Goal: Task Accomplishment & Management: Complete application form

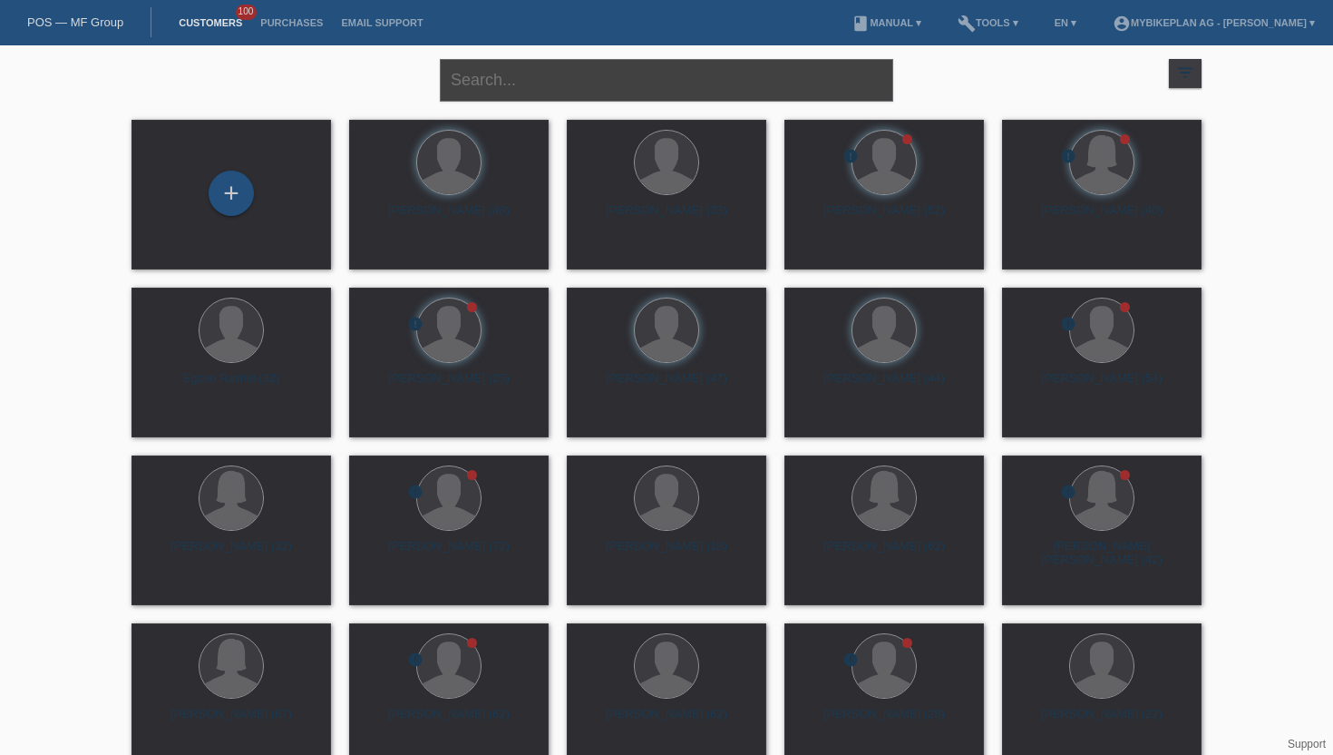
click at [520, 79] on input "text" at bounding box center [666, 80] width 453 height 43
type input "[PERSON_NAME]"
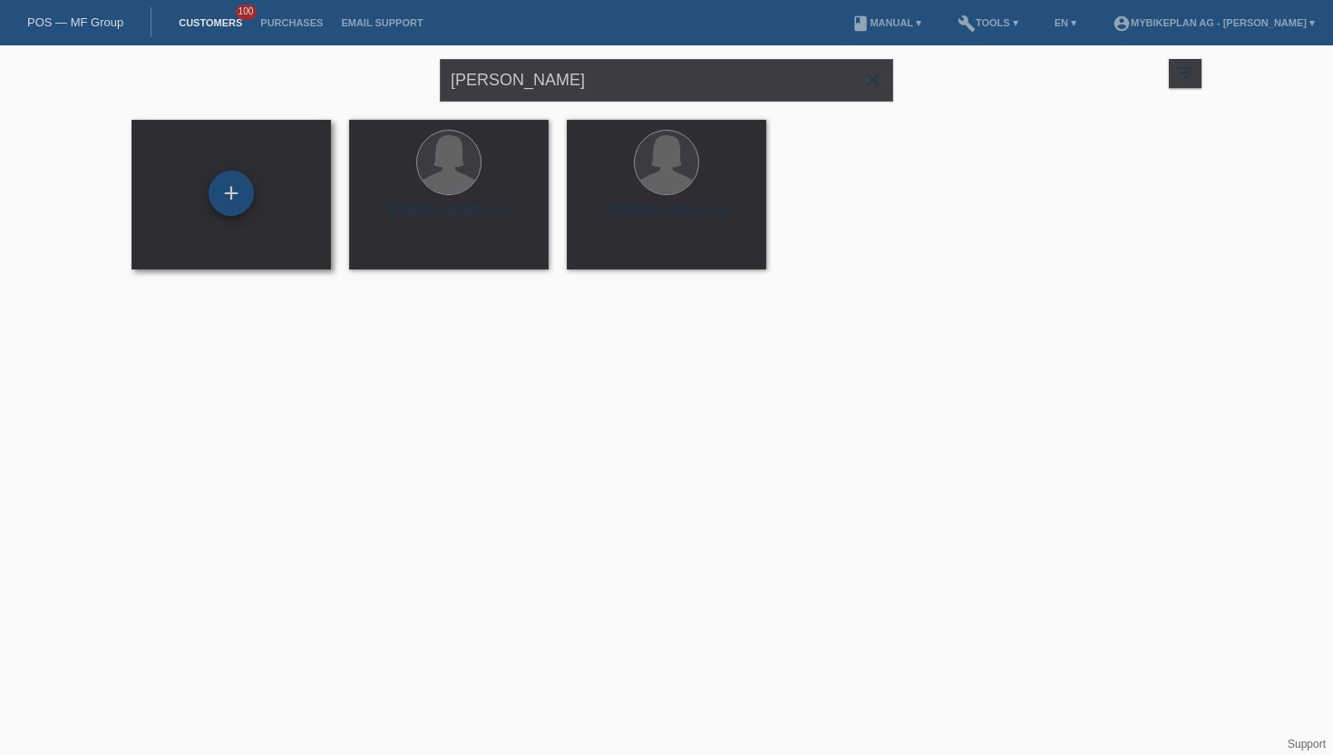
click at [229, 200] on div "+" at bounding box center [231, 193] width 45 height 45
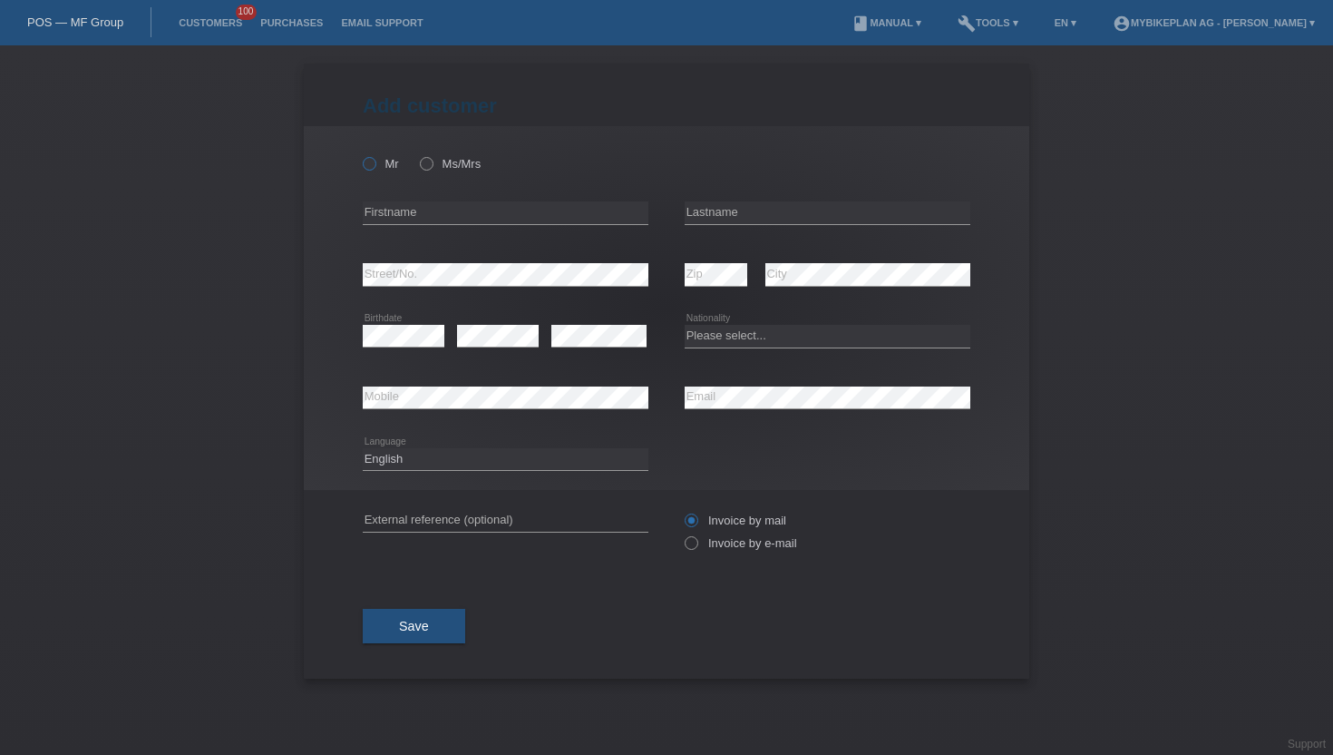
click at [379, 163] on label "Mr" at bounding box center [381, 164] width 36 height 14
click at [375, 163] on input "Mr" at bounding box center [369, 163] width 12 height 12
radio input "true"
click at [391, 200] on div "error Firstname" at bounding box center [506, 213] width 286 height 62
click at [391, 210] on input "text" at bounding box center [506, 212] width 286 height 23
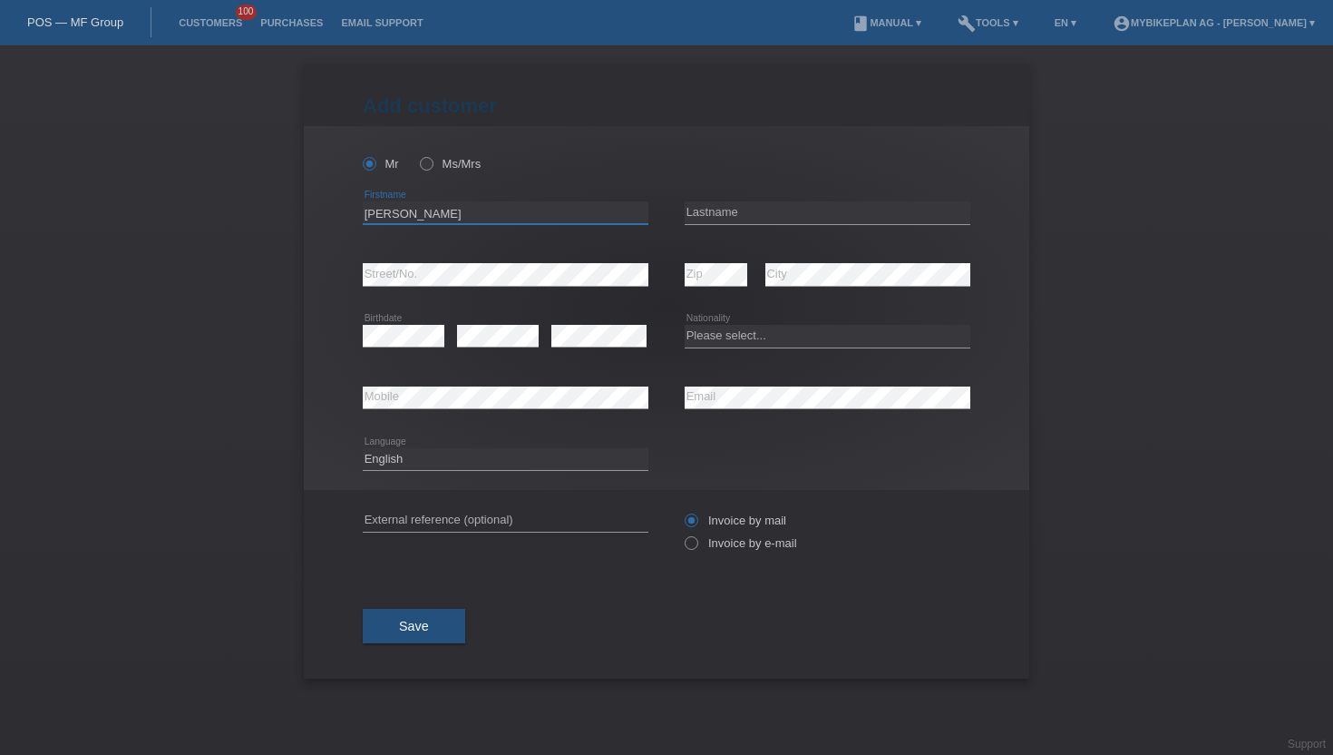
type input "Gabriele"
click at [726, 202] on input "text" at bounding box center [828, 212] width 286 height 23
type input "Faraon"
click at [443, 163] on label "Ms/Mrs" at bounding box center [450, 164] width 61 height 14
click at [432, 163] on input "Ms/Mrs" at bounding box center [426, 163] width 12 height 12
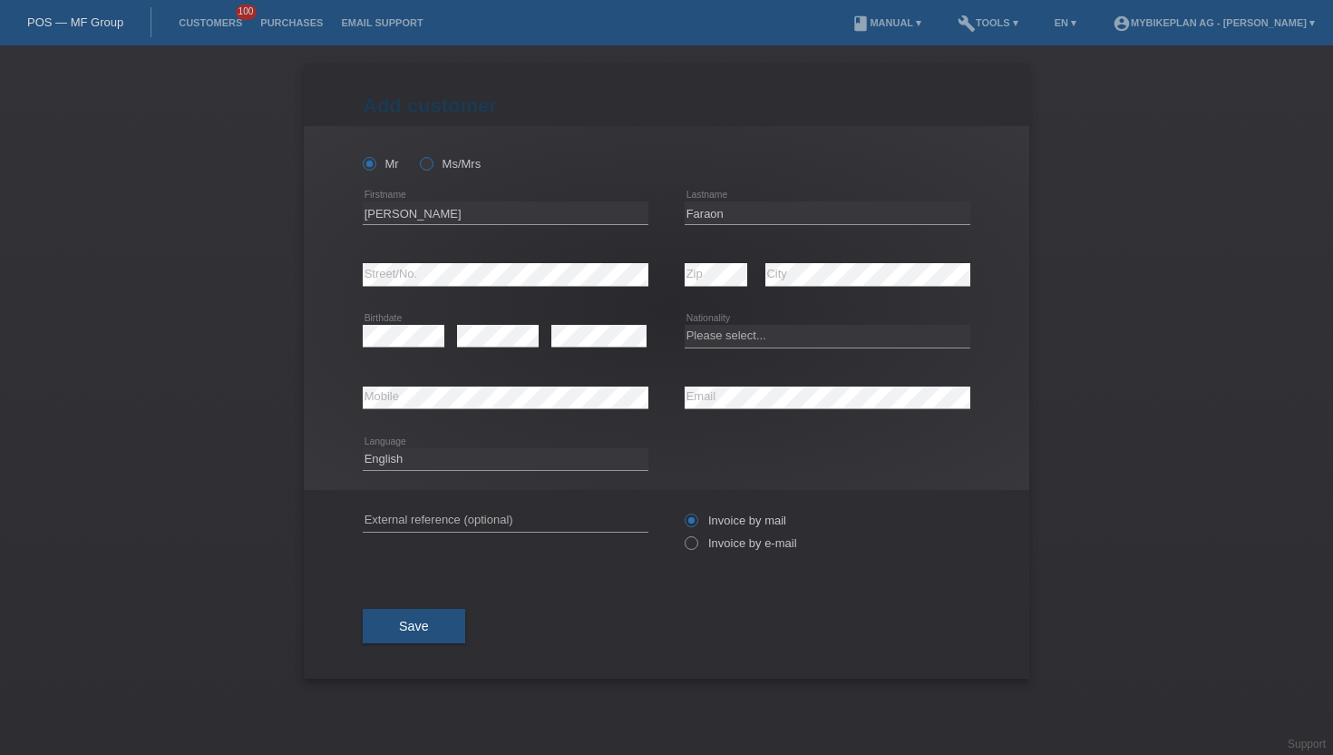
radio input "true"
click at [445, 215] on input "Gabriele" at bounding box center [506, 212] width 286 height 23
drag, startPoint x: 445, startPoint y: 215, endPoint x: 323, endPoint y: 211, distance: 122.5
click at [322, 214] on div "Mr Ms/Mrs Gabriele error Firstname C" at bounding box center [667, 308] width 726 height 364
click at [219, 15] on li "Customers 100" at bounding box center [211, 23] width 82 height 46
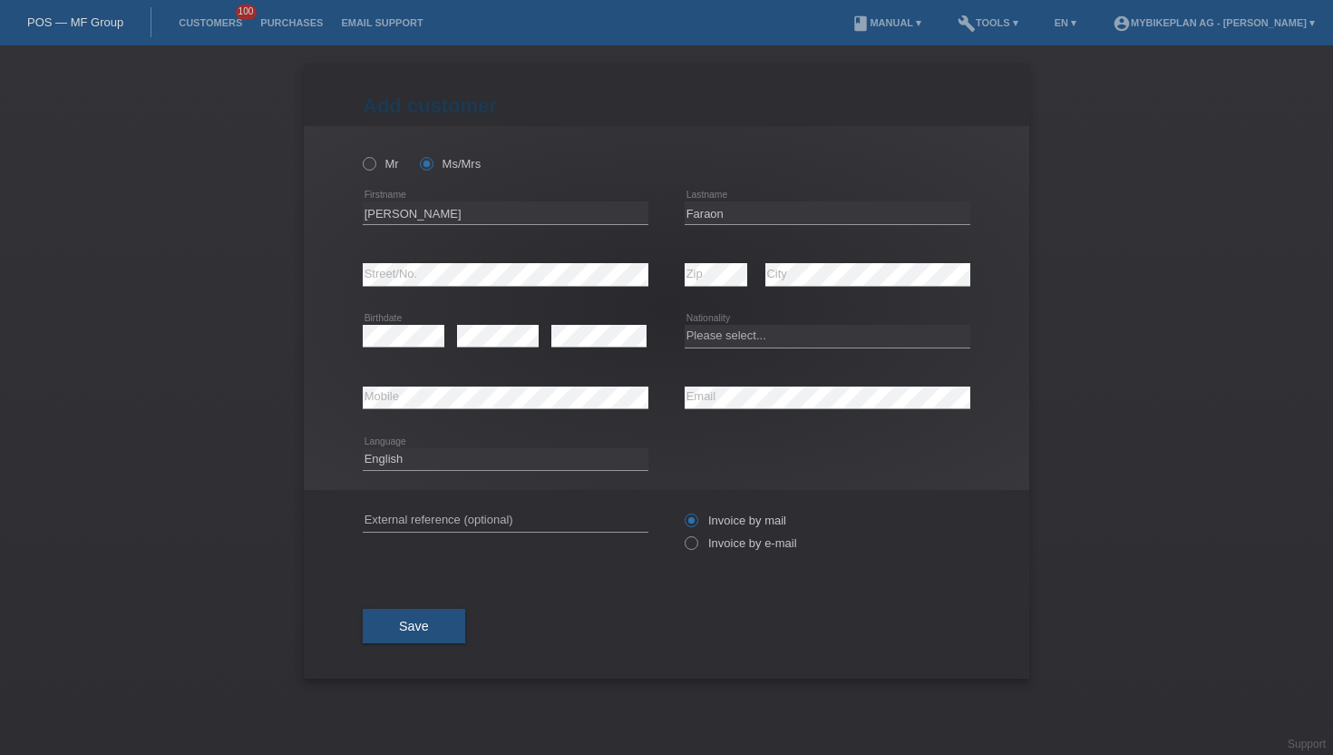
click at [217, 16] on li "Customers 100" at bounding box center [211, 23] width 82 height 46
click at [215, 16] on li "Customers 100" at bounding box center [211, 23] width 82 height 46
click at [215, 18] on link "Customers" at bounding box center [211, 22] width 82 height 11
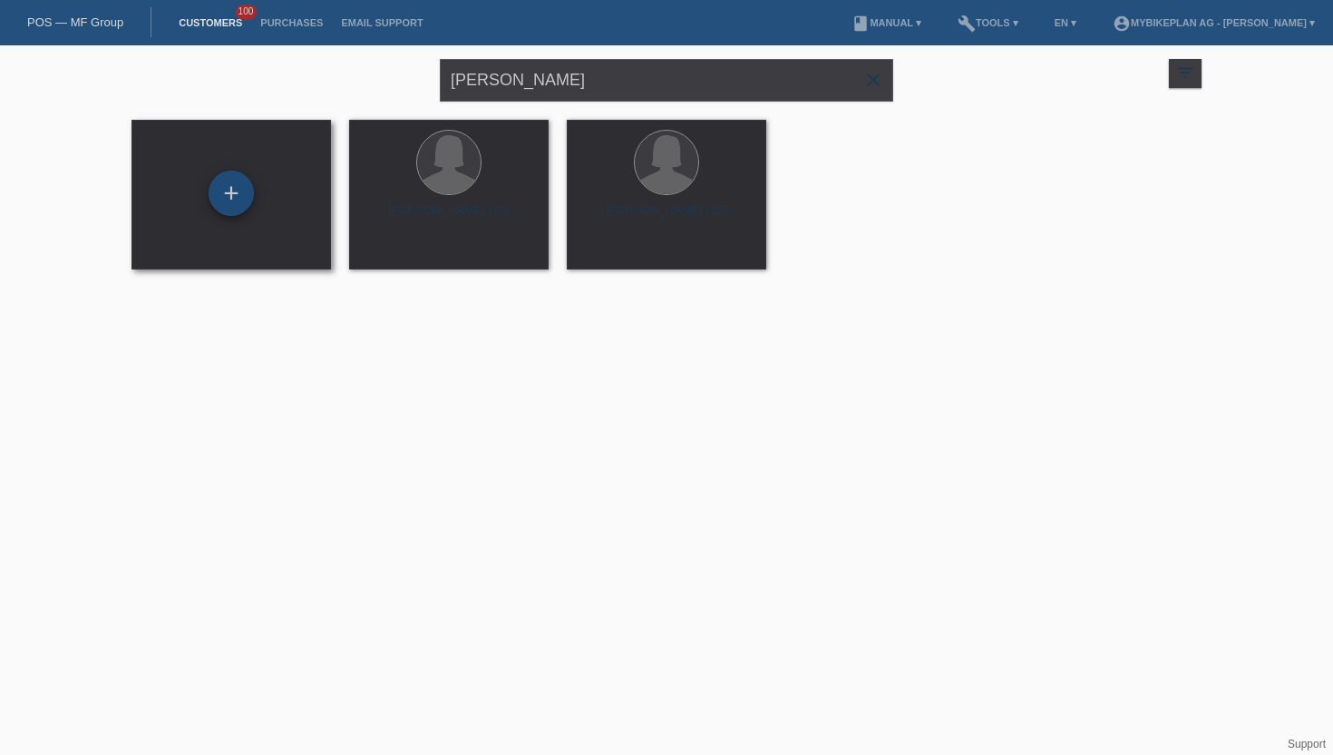
click at [230, 205] on div "+" at bounding box center [231, 193] width 45 height 45
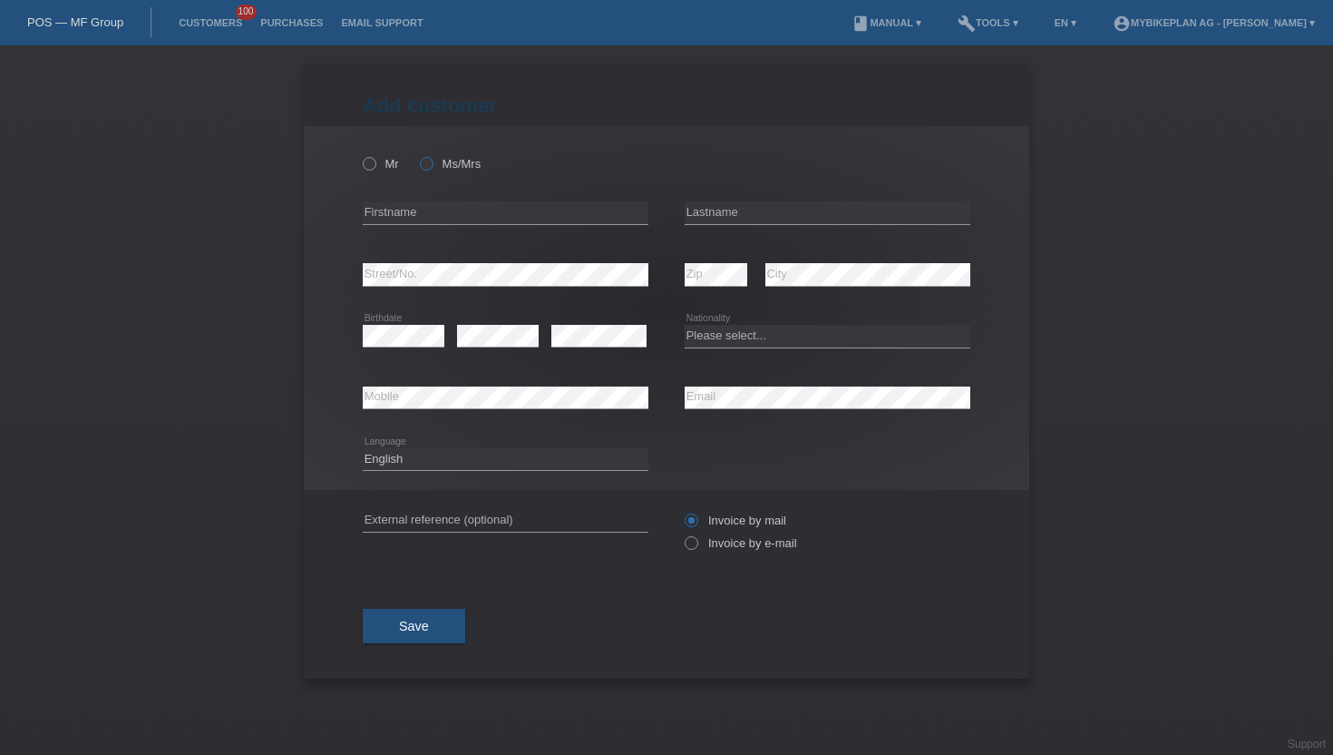
click at [417, 154] on icon at bounding box center [417, 154] width 0 height 0
click at [420, 166] on input "Ms/Mrs" at bounding box center [426, 163] width 12 height 12
radio input "true"
click at [419, 210] on input "text" at bounding box center [506, 212] width 286 height 23
type input "Noemi"
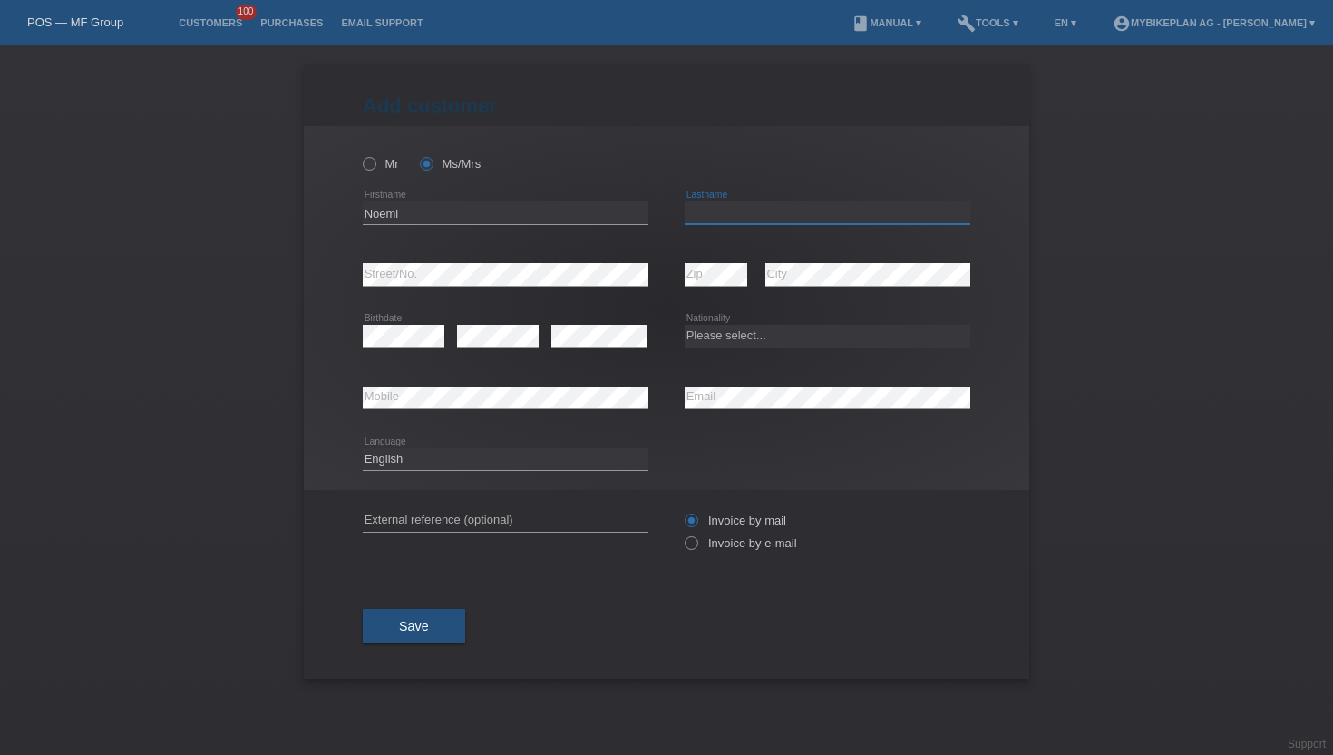
click at [722, 215] on input "text" at bounding box center [828, 212] width 286 height 23
type input "Dell'Atti"
click at [731, 337] on select "Please select... Switzerland Austria Germany Liechtenstein ------------ Afghani…" at bounding box center [828, 336] width 286 height 22
click at [685, 326] on select "Please select... Switzerland Austria Germany Liechtenstein ------------ Afghani…" at bounding box center [828, 336] width 286 height 22
click at [736, 333] on select "Please select... Switzerland Austria Germany Liechtenstein ------------ Afghani…" at bounding box center [828, 336] width 286 height 22
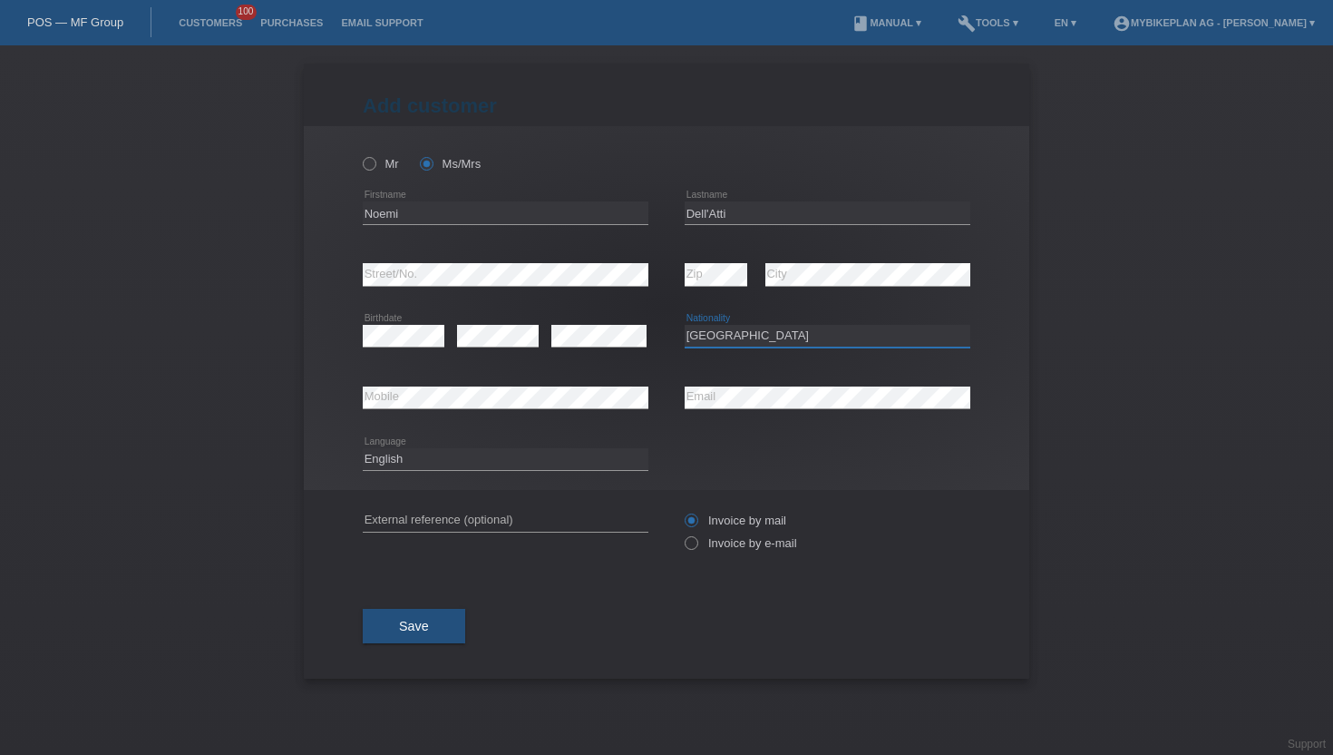
select select "IT"
click at [685, 326] on select "Please select... Switzerland Austria Germany Liechtenstein ------------ Afghani…" at bounding box center [828, 336] width 286 height 22
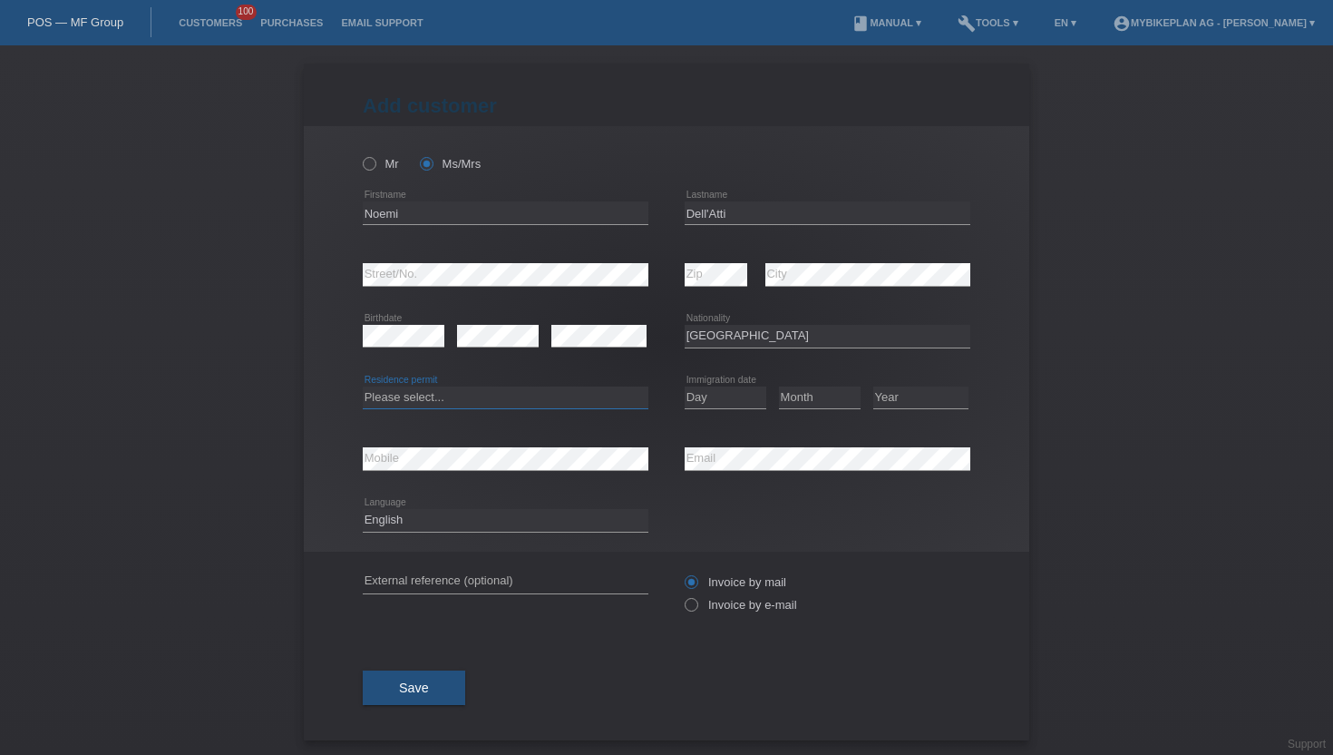
click at [460, 399] on select "Please select... C B B - Refugee status Other" at bounding box center [506, 397] width 286 height 22
select select "C"
click at [363, 386] on select "Please select... C B B - Refugee status Other" at bounding box center [506, 397] width 286 height 22
click at [719, 397] on select "Day 01 02 03 04 05 06 07 08 09 10 11" at bounding box center [726, 397] width 82 height 22
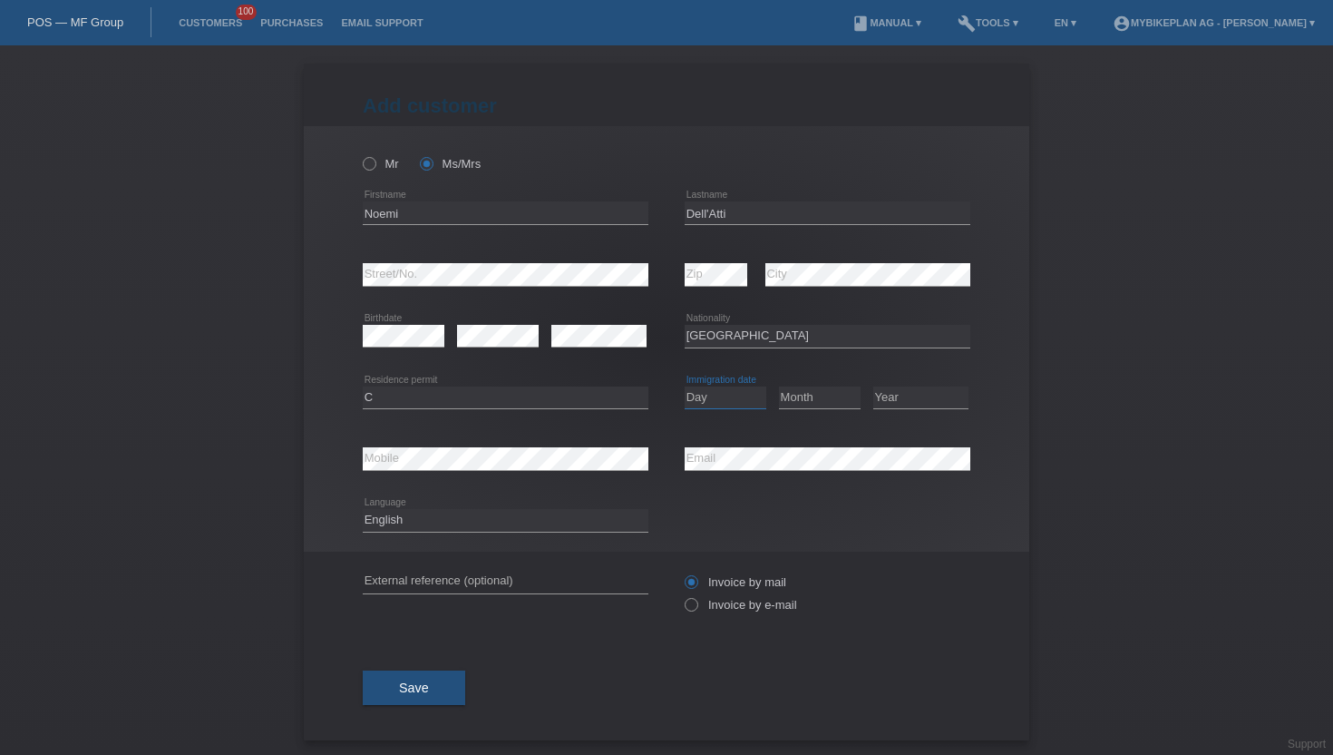
click at [719, 397] on select "Day 01 02 03 04 05 06 07 08 09 10 11" at bounding box center [726, 397] width 82 height 22
select select "29"
click at [685, 386] on select "Day 01 02 03 04 05 06 07 08 09 10 11" at bounding box center [726, 397] width 82 height 22
click at [788, 393] on select "Month 01 02 03 04 05 06 07 08 09 10 11" at bounding box center [820, 397] width 82 height 22
select select "03"
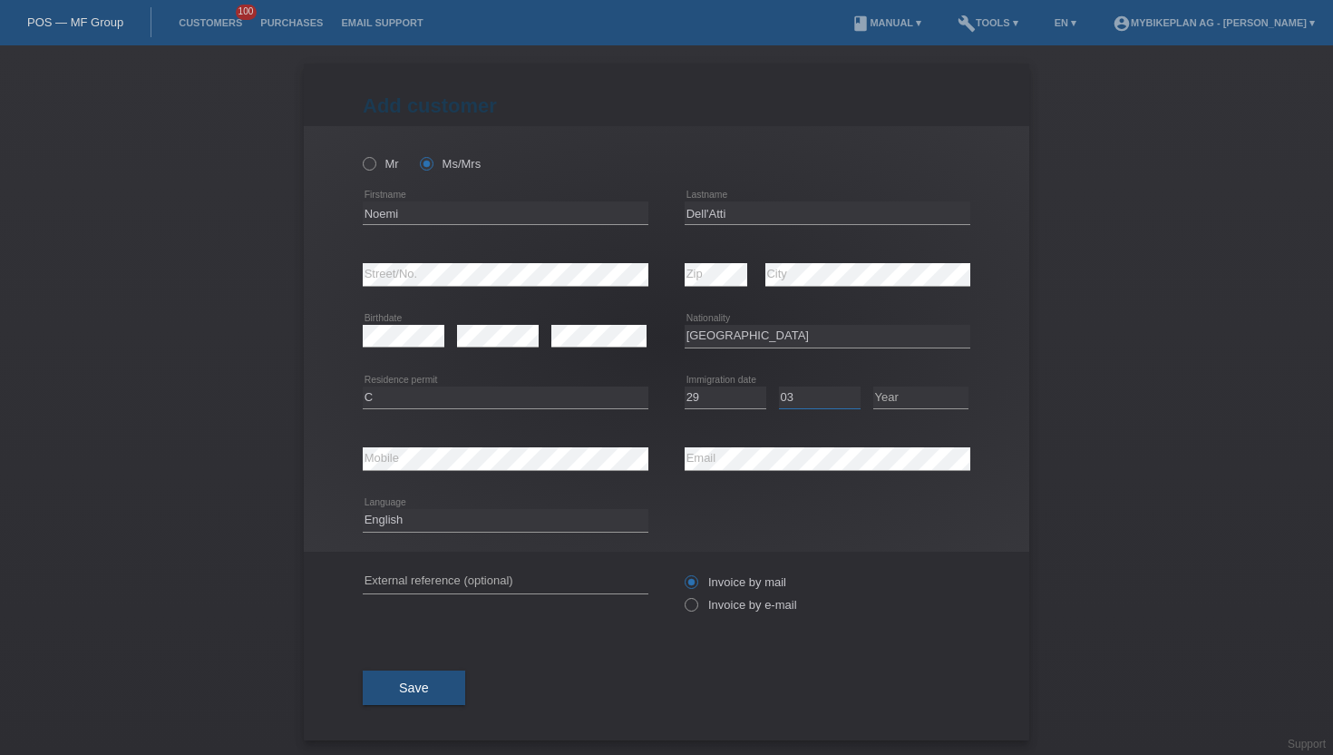
click at [779, 386] on select "Month 01 02 03 04 05 06 07 08 09 10 11" at bounding box center [820, 397] width 82 height 22
click at [913, 402] on select "Year 2025 2024 2023 2022 2021 2020 2019 2018 2017 2016 2015 2014 2013 2012 2011…" at bounding box center [920, 397] width 95 height 22
select select "1995"
click at [873, 386] on select "Year 2025 2024 2023 2022 2021 2020 2019 2018 2017 2016 2015 2014 2013 2012 2011…" at bounding box center [920, 397] width 95 height 22
click at [548, 524] on select "Deutsch Français Italiano English" at bounding box center [506, 520] width 286 height 22
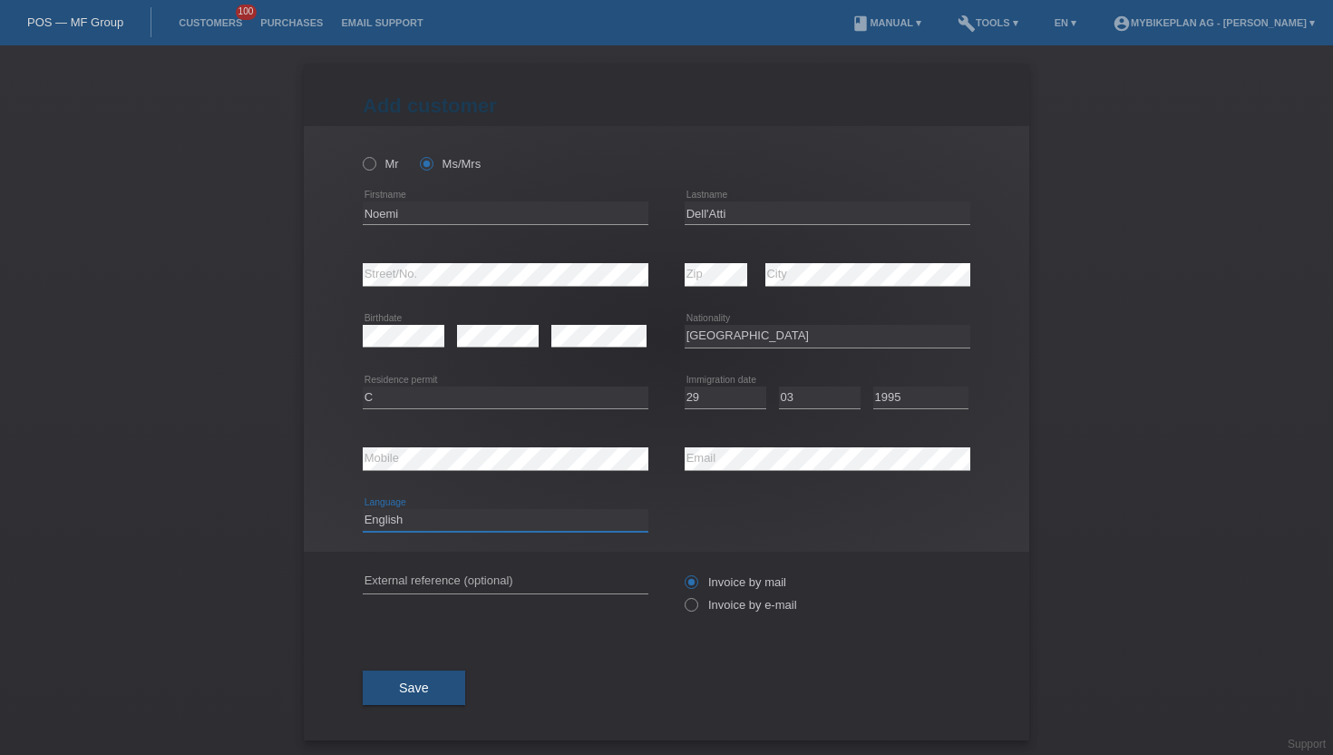
select select "de"
click at [363, 510] on select "Deutsch Français Italiano English" at bounding box center [506, 520] width 286 height 22
click at [682, 595] on icon at bounding box center [682, 595] width 0 height 0
click at [693, 613] on input "Invoice by e-mail" at bounding box center [691, 609] width 12 height 23
radio input "true"
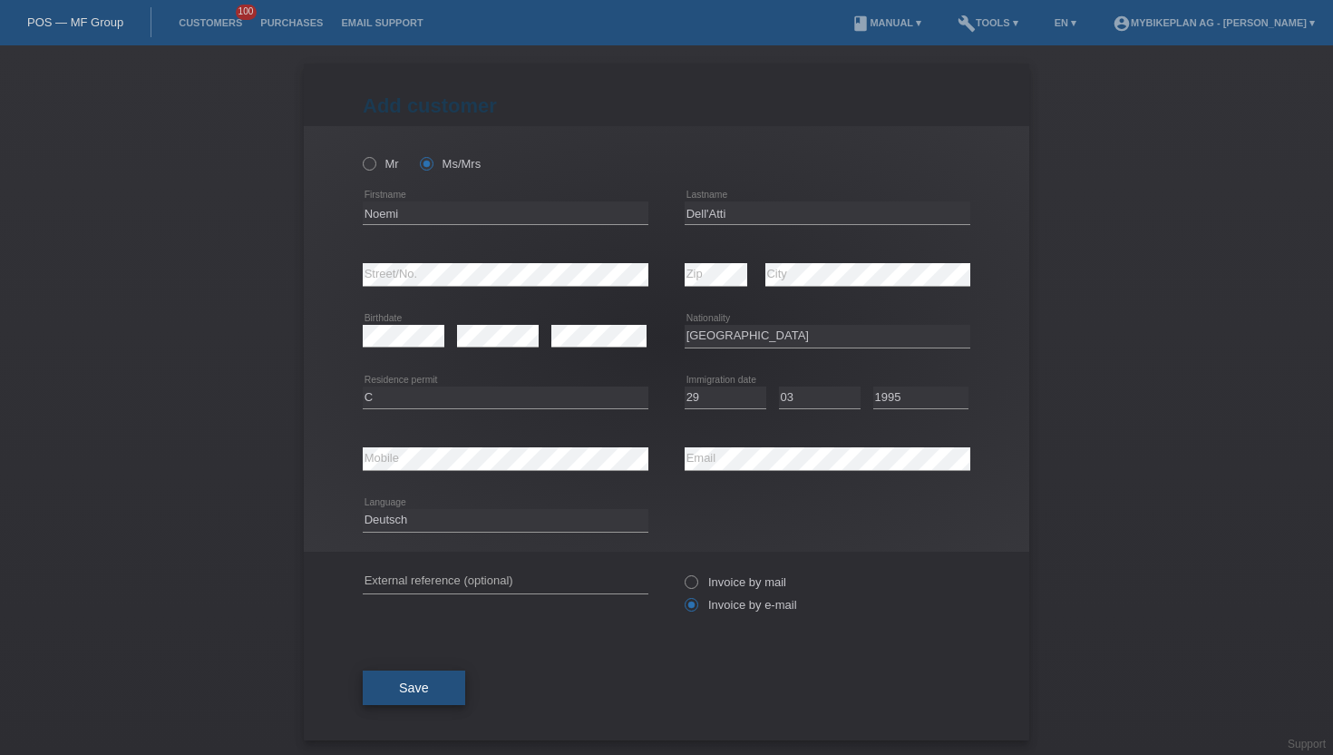
click at [399, 695] on span "Save" at bounding box center [414, 687] width 30 height 15
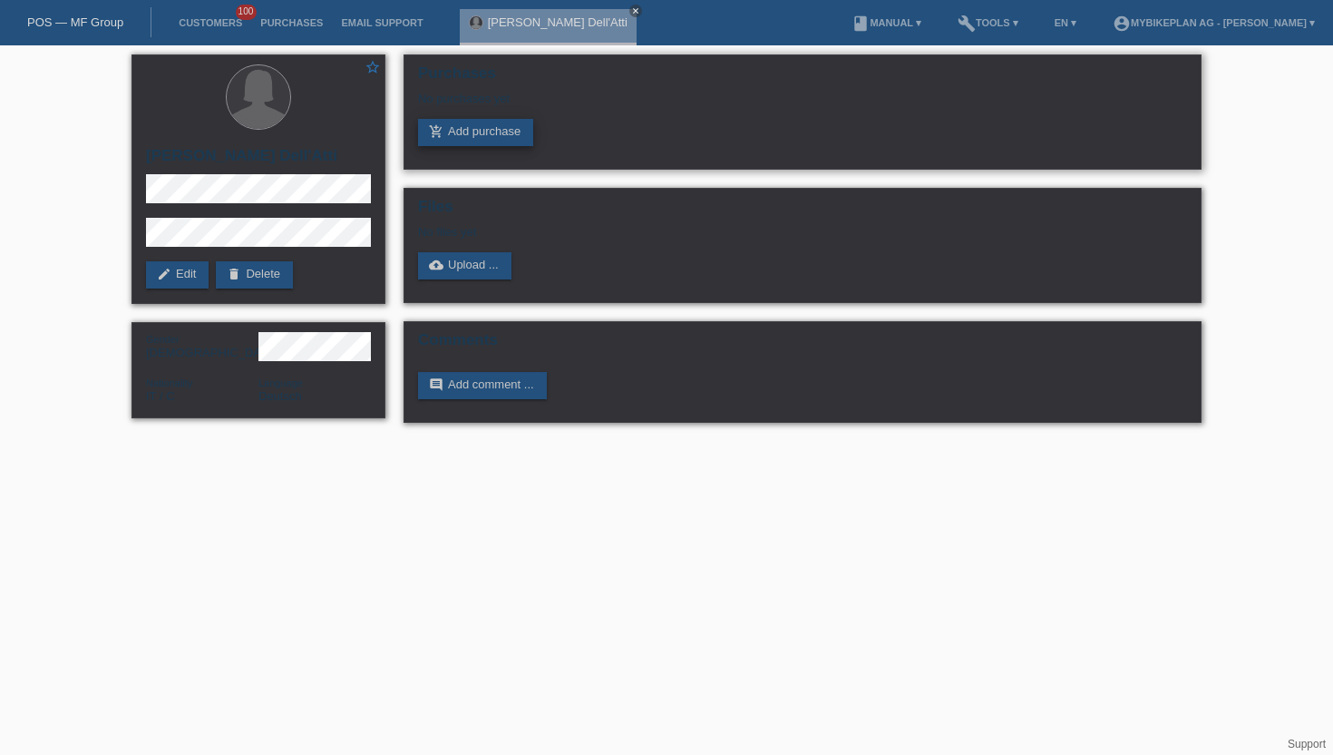
click at [453, 146] on link "add_shopping_cart Add purchase" at bounding box center [475, 132] width 115 height 27
click at [473, 127] on link "add_shopping_cart Add purchase" at bounding box center [475, 132] width 115 height 27
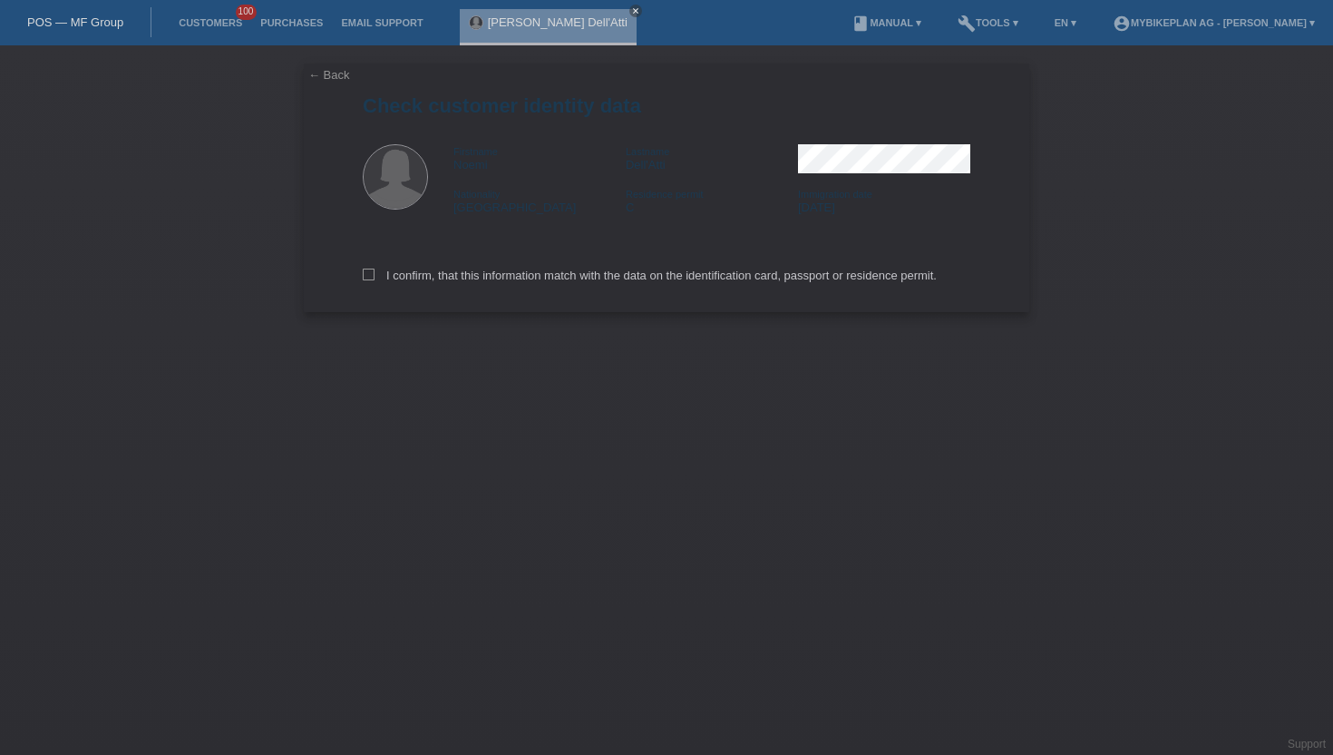
click at [477, 270] on div "I confirm, that this information match with the data on the identification card…" at bounding box center [667, 272] width 608 height 80
click at [476, 278] on label "I confirm, that this information match with the data on the identification card…" at bounding box center [650, 275] width 574 height 14
click at [375, 278] on input "I confirm, that this information match with the data on the identification card…" at bounding box center [369, 274] width 12 height 12
checkbox input "true"
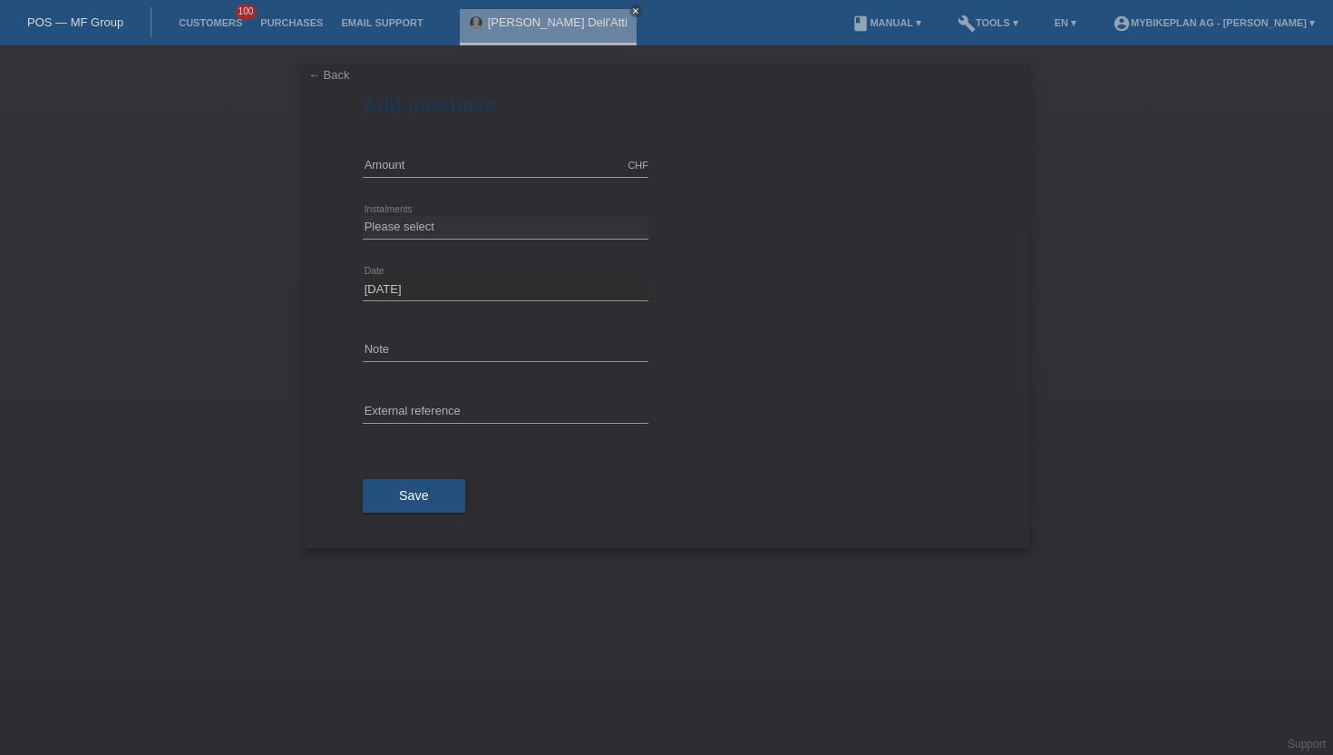
click at [499, 138] on div "CHF error Amount" at bounding box center [506, 166] width 286 height 62
click at [464, 156] on input "text" at bounding box center [506, 165] width 286 height 23
type input "2999.00"
click at [386, 231] on select "Please select 6 instalments 12 instalments 18 instalments 24 instalments 36 ins…" at bounding box center [506, 227] width 286 height 22
select select "488"
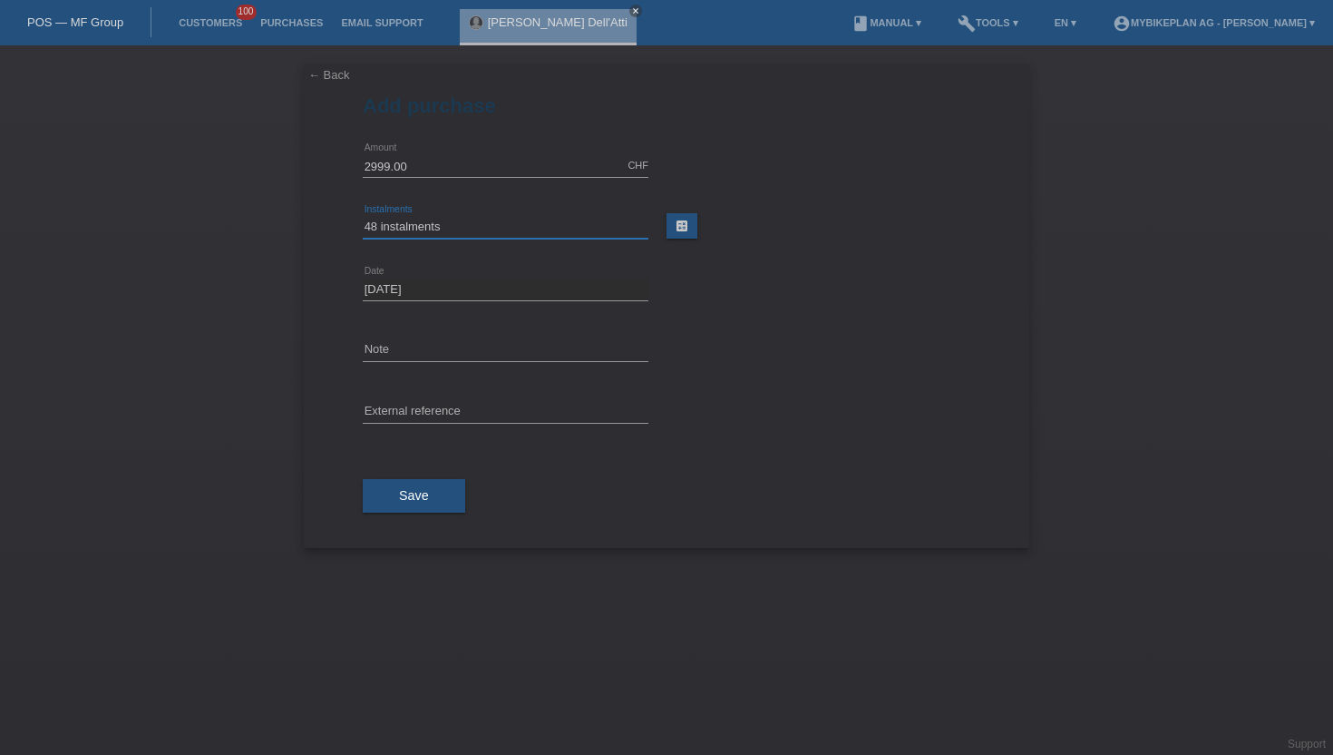
click at [363, 216] on select "Please select 6 instalments 12 instalments 18 instalments 24 instalments 36 ins…" at bounding box center [506, 227] width 286 height 22
click at [395, 401] on input "text" at bounding box center [506, 412] width 286 height 23
paste input "44774365738"
type input "44774365738"
click at [373, 484] on button "Save" at bounding box center [414, 496] width 102 height 34
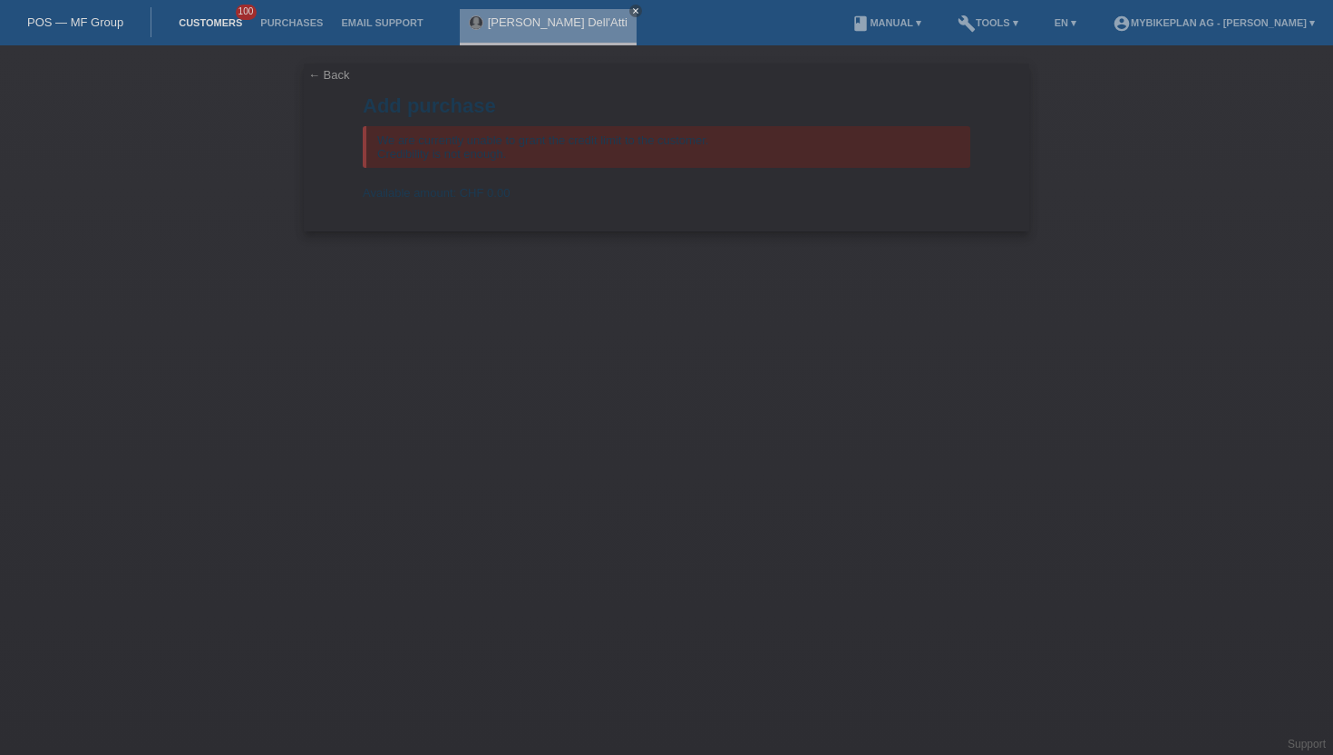
click at [199, 24] on link "Customers" at bounding box center [211, 22] width 82 height 11
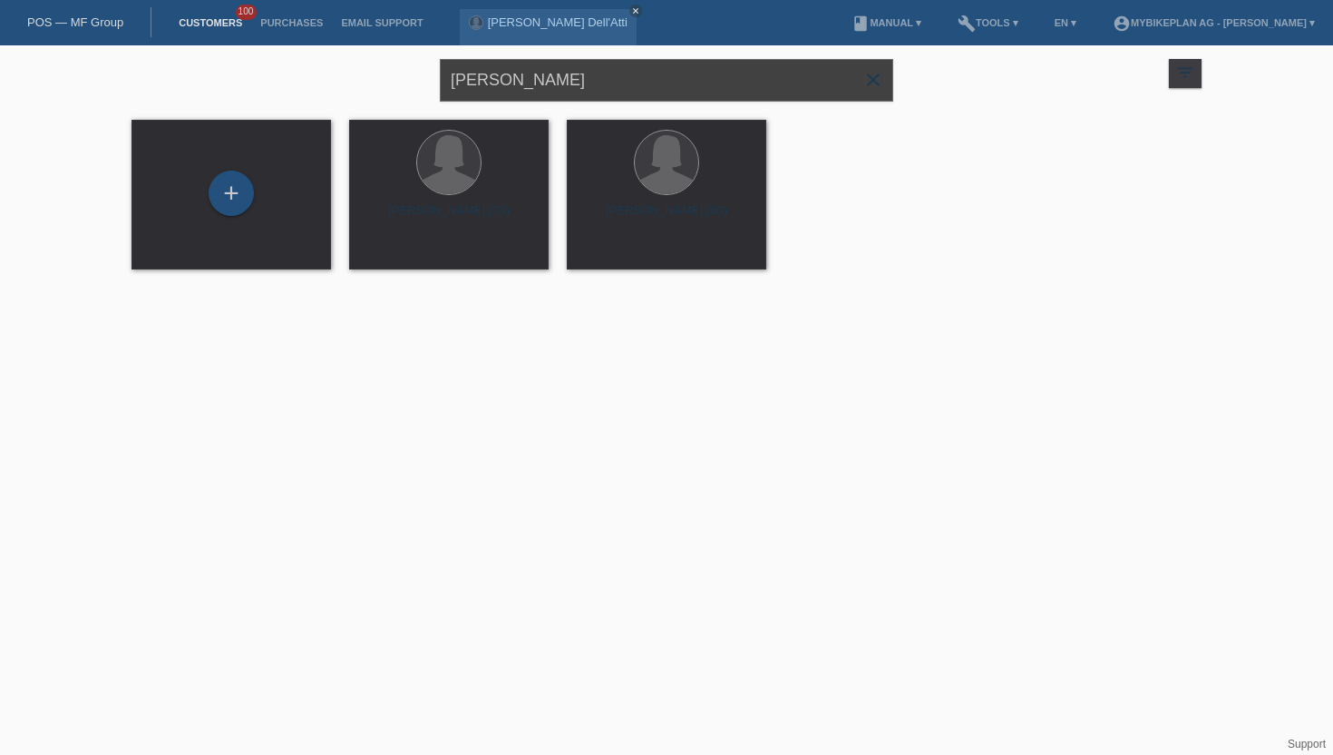
click at [471, 70] on input "Gabriele Faraon" at bounding box center [666, 80] width 453 height 43
type input "nico hunziker"
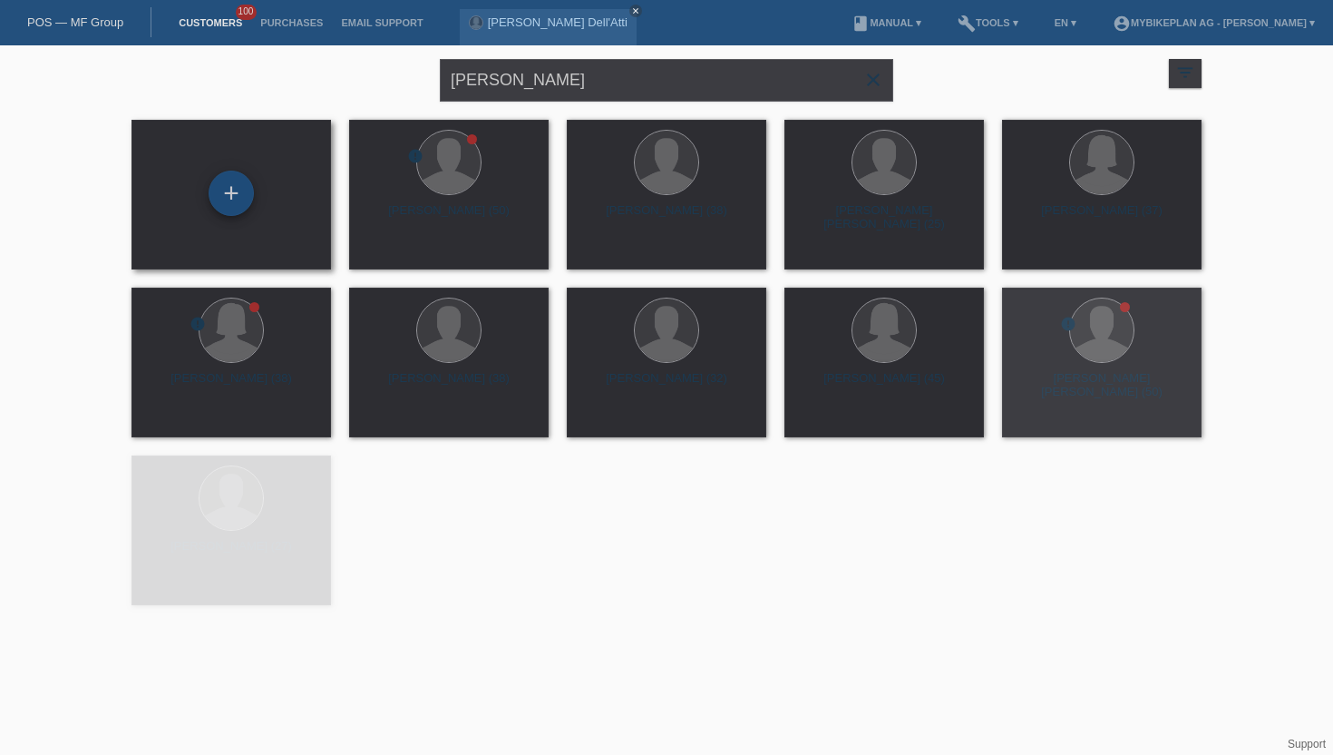
click at [239, 190] on div "+" at bounding box center [231, 193] width 45 height 45
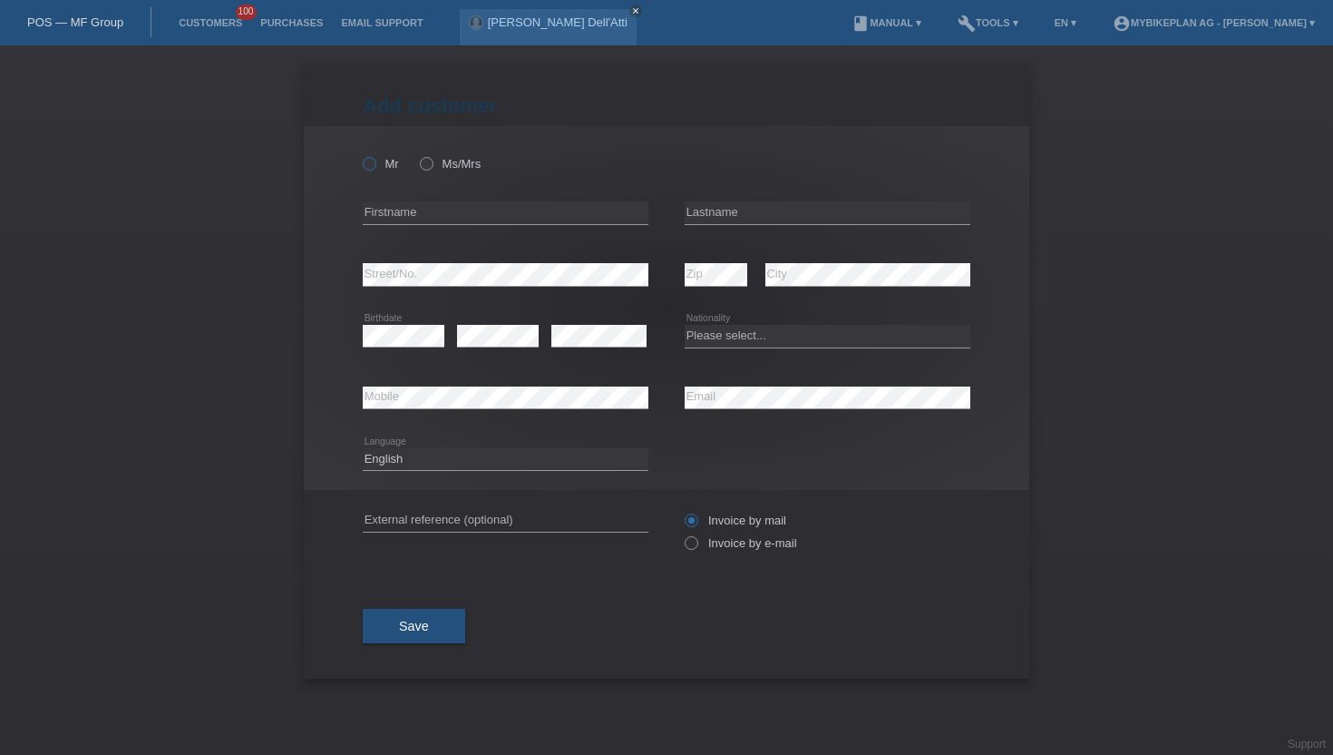
click at [377, 168] on label "Mr" at bounding box center [381, 164] width 36 height 14
click at [375, 168] on input "Mr" at bounding box center [369, 163] width 12 height 12
radio input "true"
click at [405, 218] on input "text" at bounding box center [506, 212] width 286 height 23
type input "Nico"
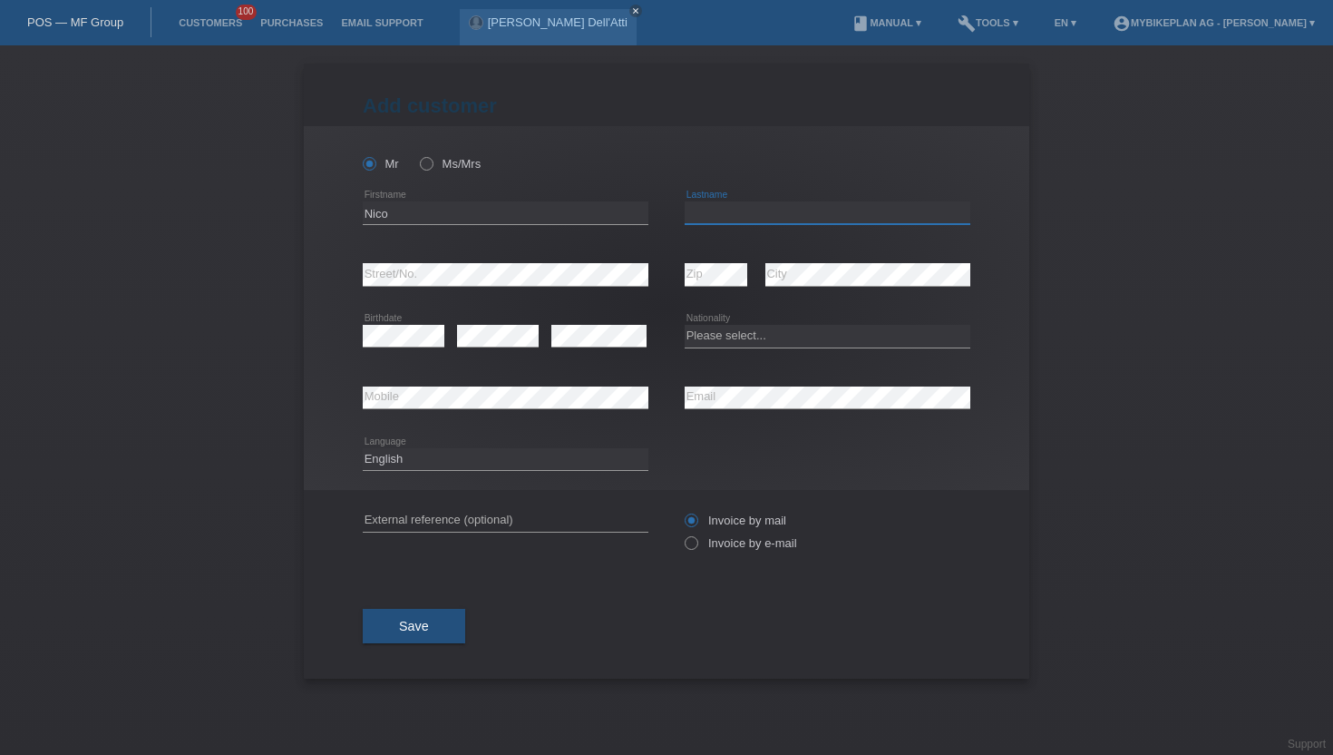
click at [695, 214] on input "text" at bounding box center [828, 212] width 286 height 23
type input "Hunziker"
click at [582, 349] on div "error" at bounding box center [598, 337] width 95 height 62
click at [701, 338] on select "Please select... Switzerland Austria Germany Liechtenstein ------------ Afghani…" at bounding box center [828, 336] width 286 height 22
select select "CH"
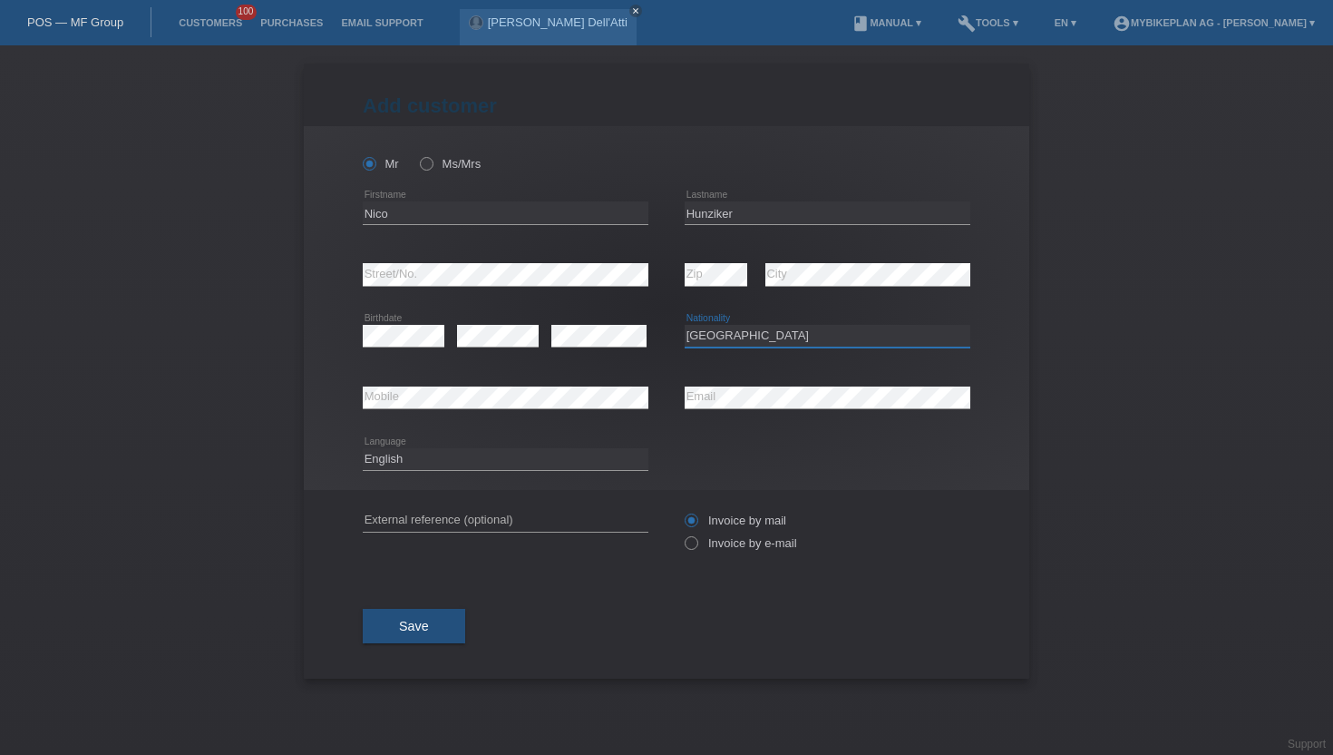
click at [685, 326] on select "Please select... Switzerland Austria Germany Liechtenstein ------------ Afghani…" at bounding box center [828, 336] width 286 height 22
click at [801, 409] on icon at bounding box center [828, 408] width 286 height 1
click at [512, 462] on select "Deutsch Français Italiano English" at bounding box center [506, 459] width 286 height 22
select select "de"
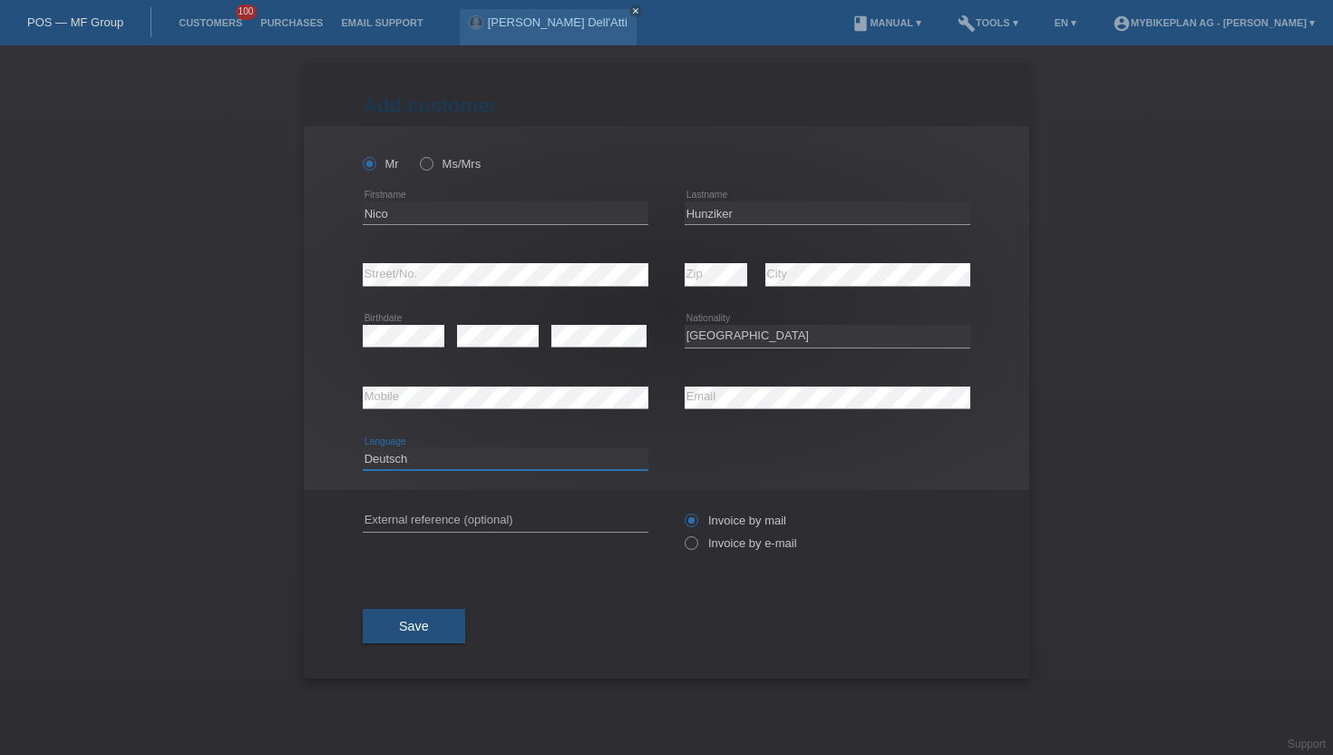
click at [363, 448] on select "Deutsch Français Italiano English" at bounding box center [506, 459] width 286 height 22
click at [682, 533] on icon at bounding box center [682, 533] width 0 height 0
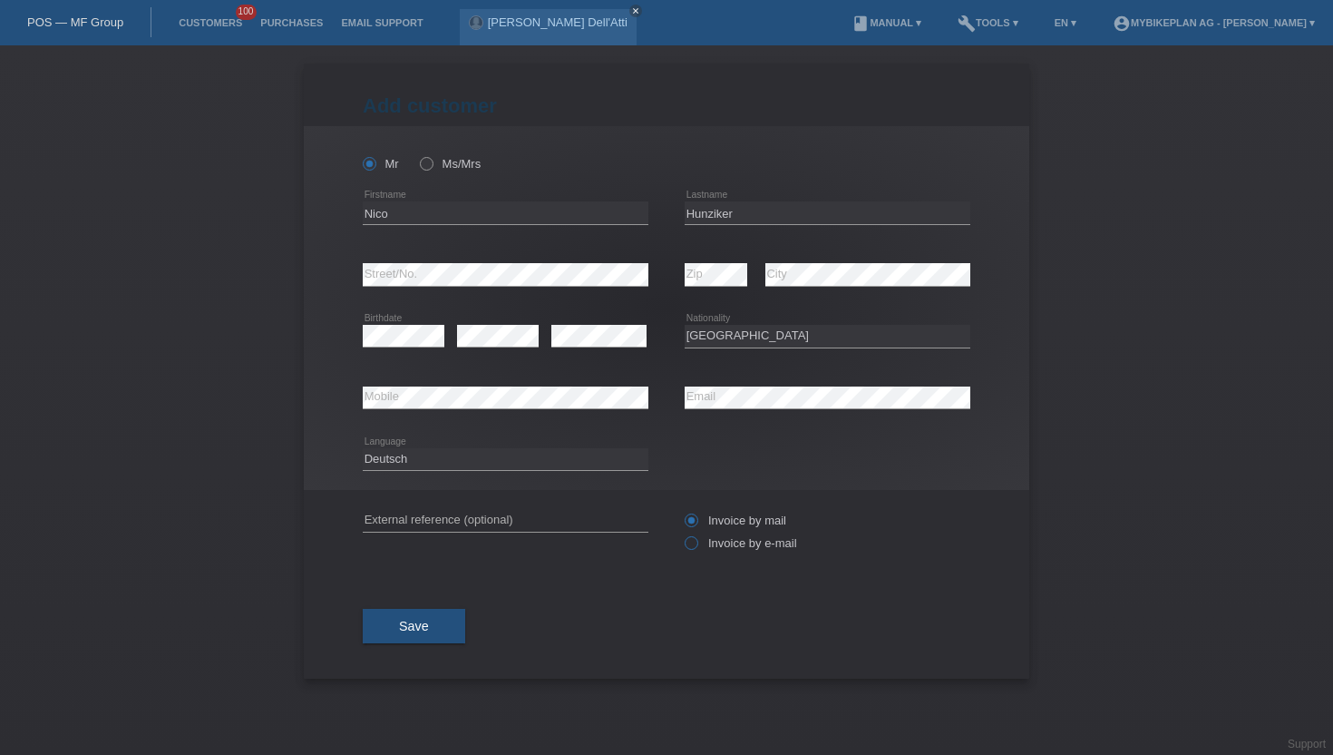
click at [705, 548] on label "Invoice by e-mail" at bounding box center [741, 543] width 112 height 14
click at [697, 548] on input "Invoice by e-mail" at bounding box center [691, 547] width 12 height 23
radio input "true"
click at [413, 629] on span "Save" at bounding box center [414, 626] width 30 height 15
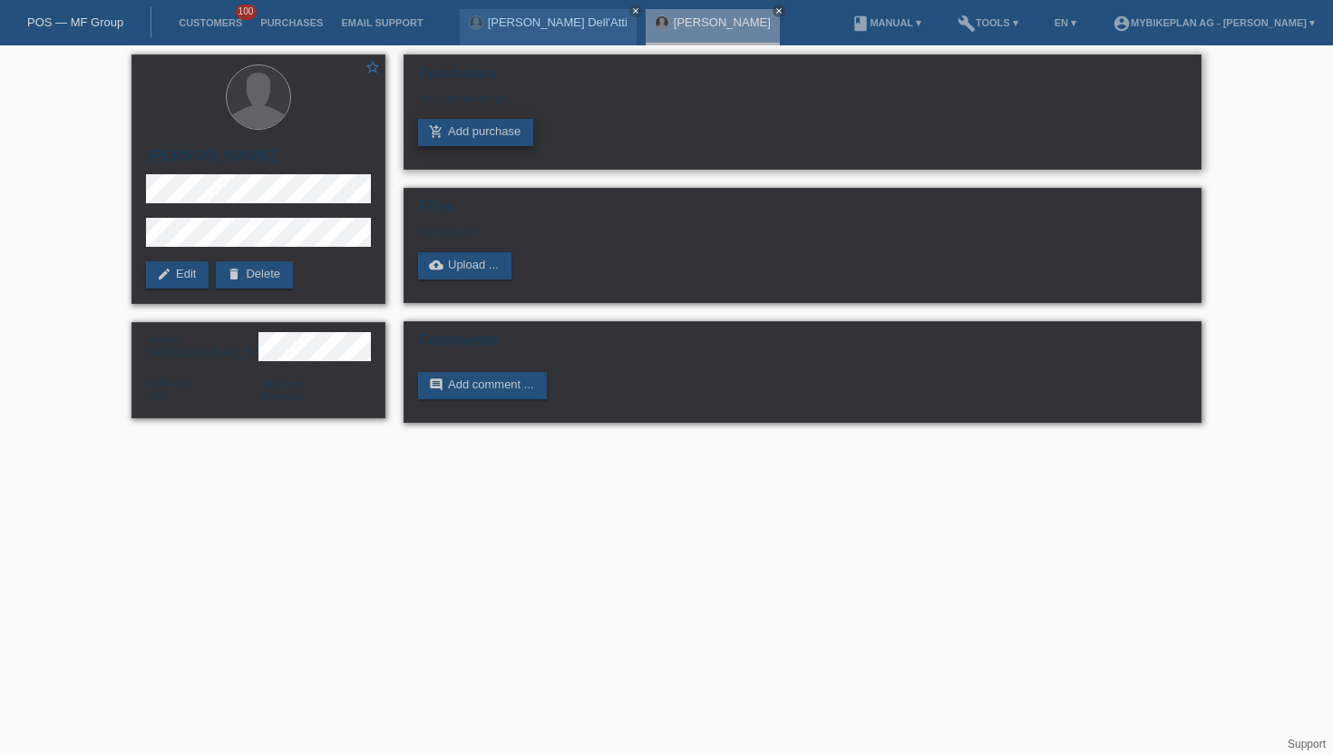
click at [471, 134] on link "add_shopping_cart Add purchase" at bounding box center [475, 132] width 115 height 27
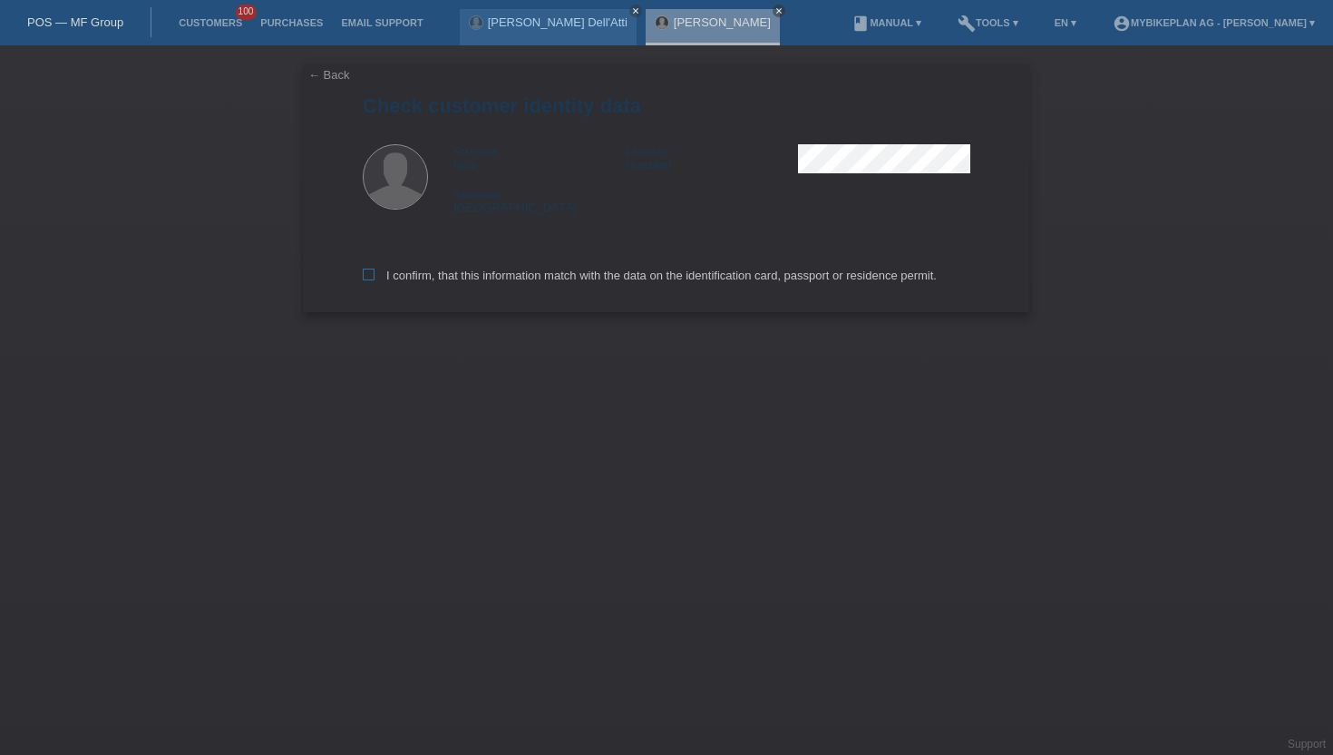
click at [736, 275] on label "I confirm, that this information match with the data on the identification card…" at bounding box center [650, 275] width 574 height 14
click at [375, 275] on input "I confirm, that this information match with the data on the identification card…" at bounding box center [369, 274] width 12 height 12
checkbox input "true"
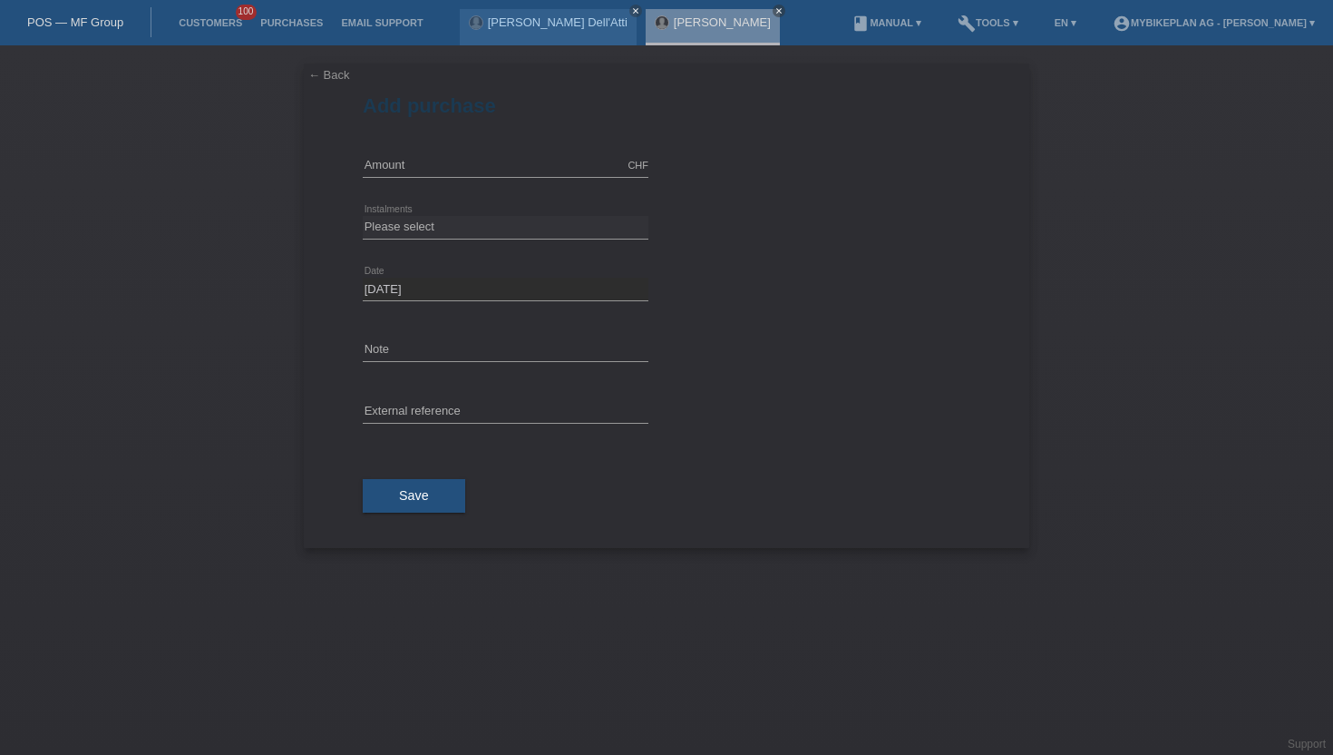
click at [468, 150] on div "CHF error Amount" at bounding box center [506, 166] width 286 height 62
click at [458, 167] on input "text" at bounding box center [506, 165] width 286 height 23
type input "4299.00"
click at [419, 229] on select "Please select 6 instalments 12 instalments 18 instalments 24 instalments 36 ins…" at bounding box center [506, 227] width 286 height 22
select select "488"
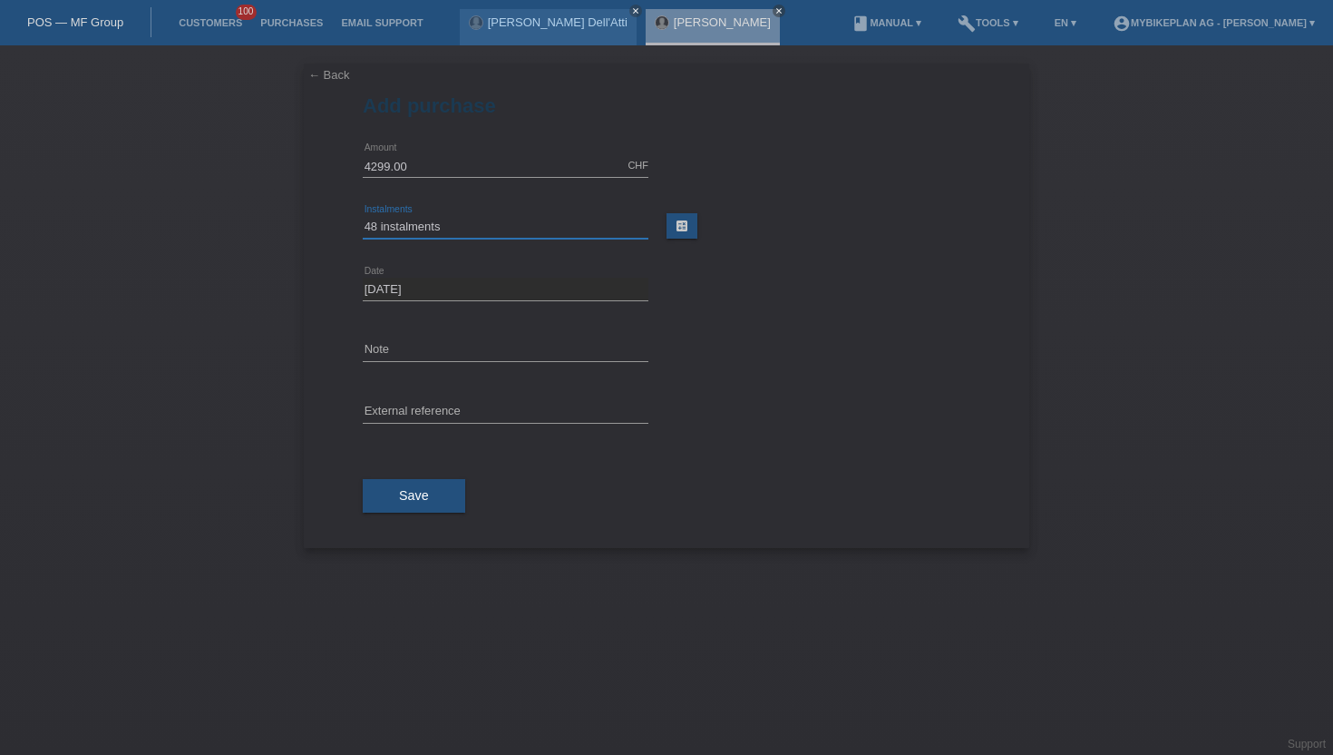
click at [363, 216] on select "Please select 6 instalments 12 instalments 18 instalments 24 instalments 36 ins…" at bounding box center [506, 227] width 286 height 22
click at [395, 420] on input "text" at bounding box center [506, 412] width 286 height 23
paste input "44774365737"
type input "44774365737"
click at [394, 486] on button "Save" at bounding box center [414, 496] width 102 height 34
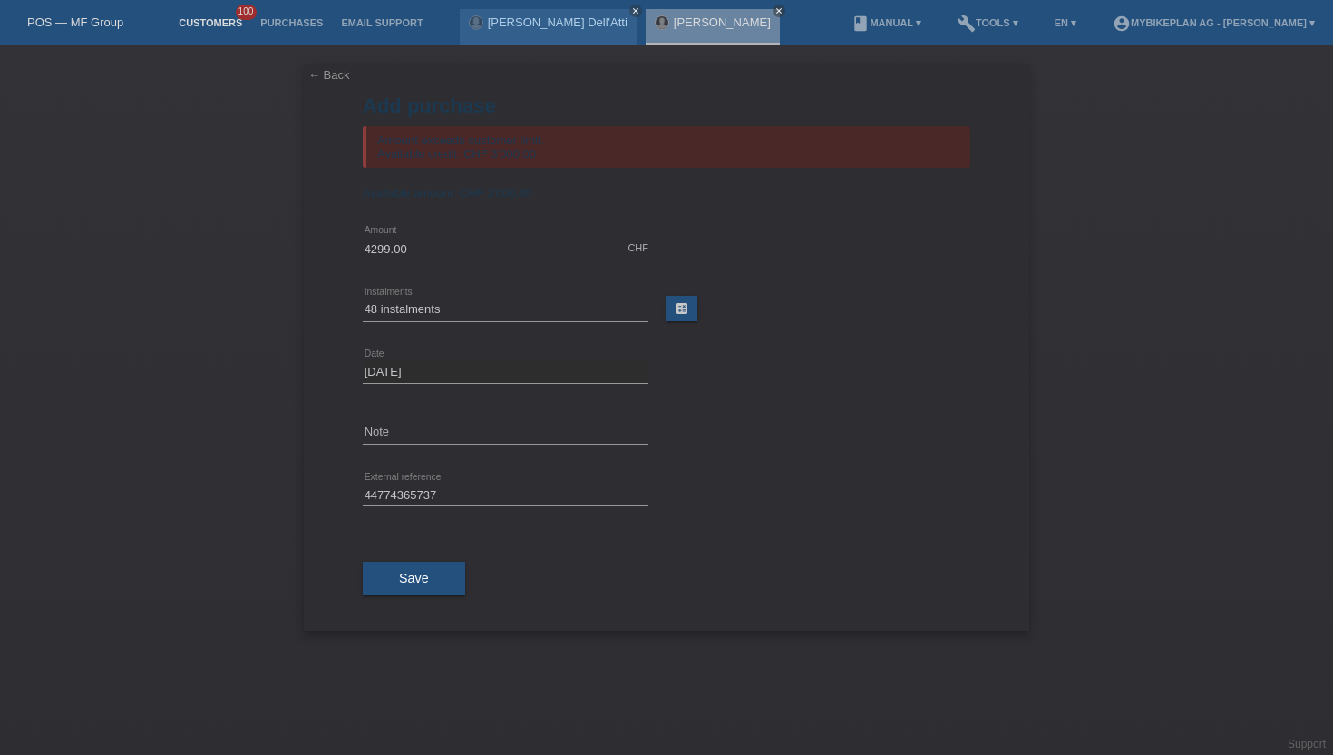
click at [223, 26] on link "Customers" at bounding box center [211, 22] width 82 height 11
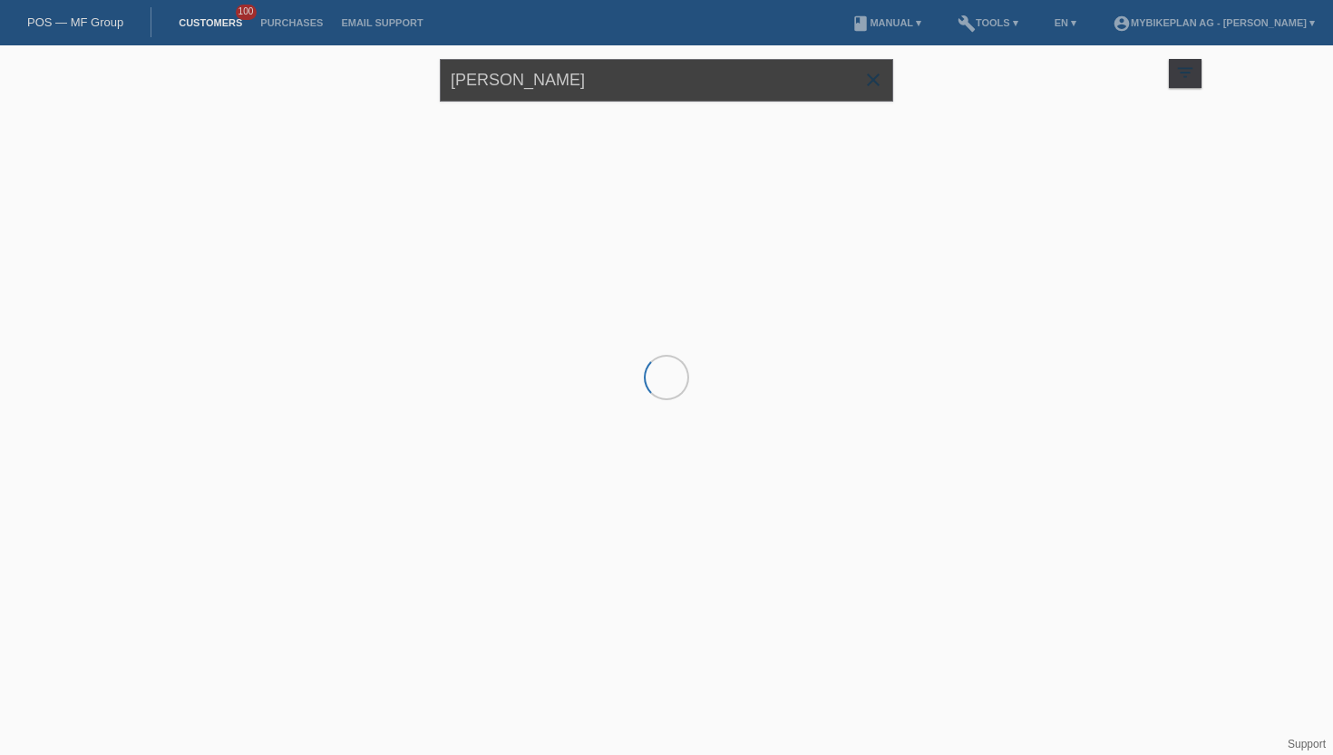
click at [566, 83] on input "[PERSON_NAME]" at bounding box center [666, 80] width 453 height 43
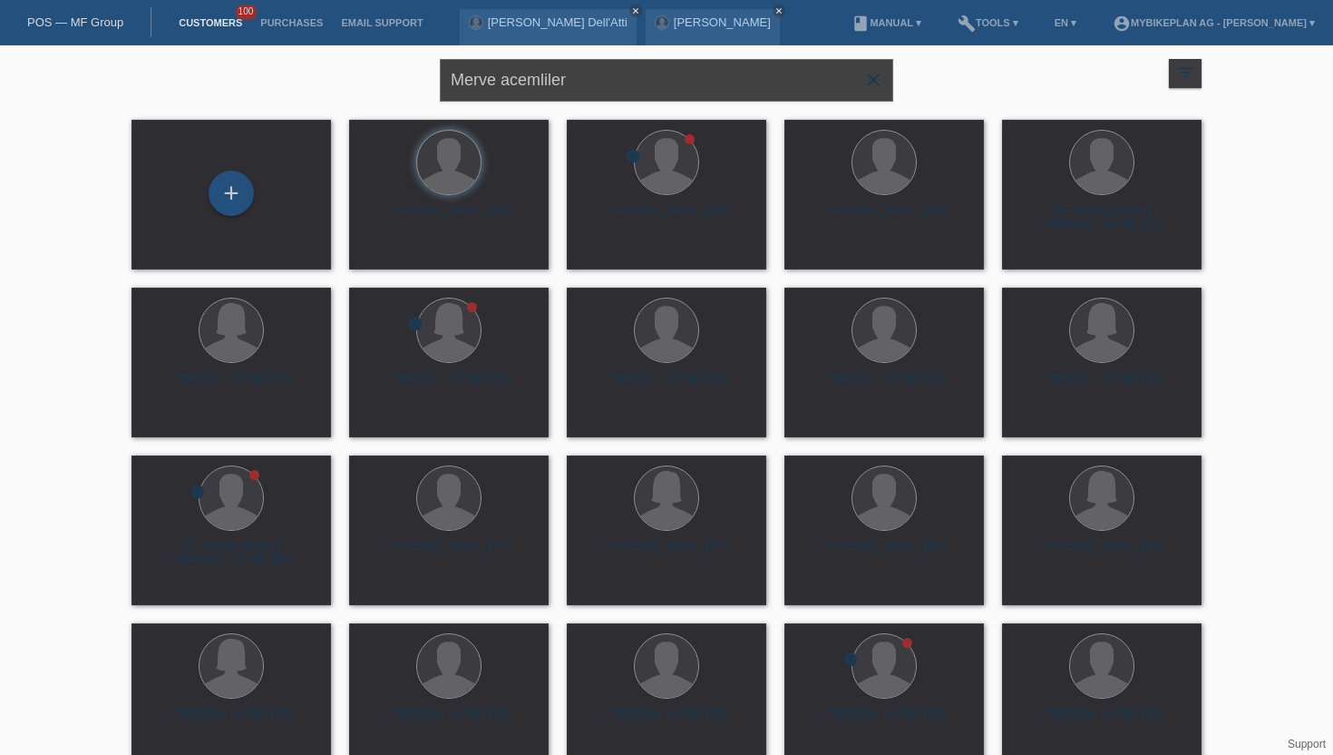
type input "Merve acemliler"
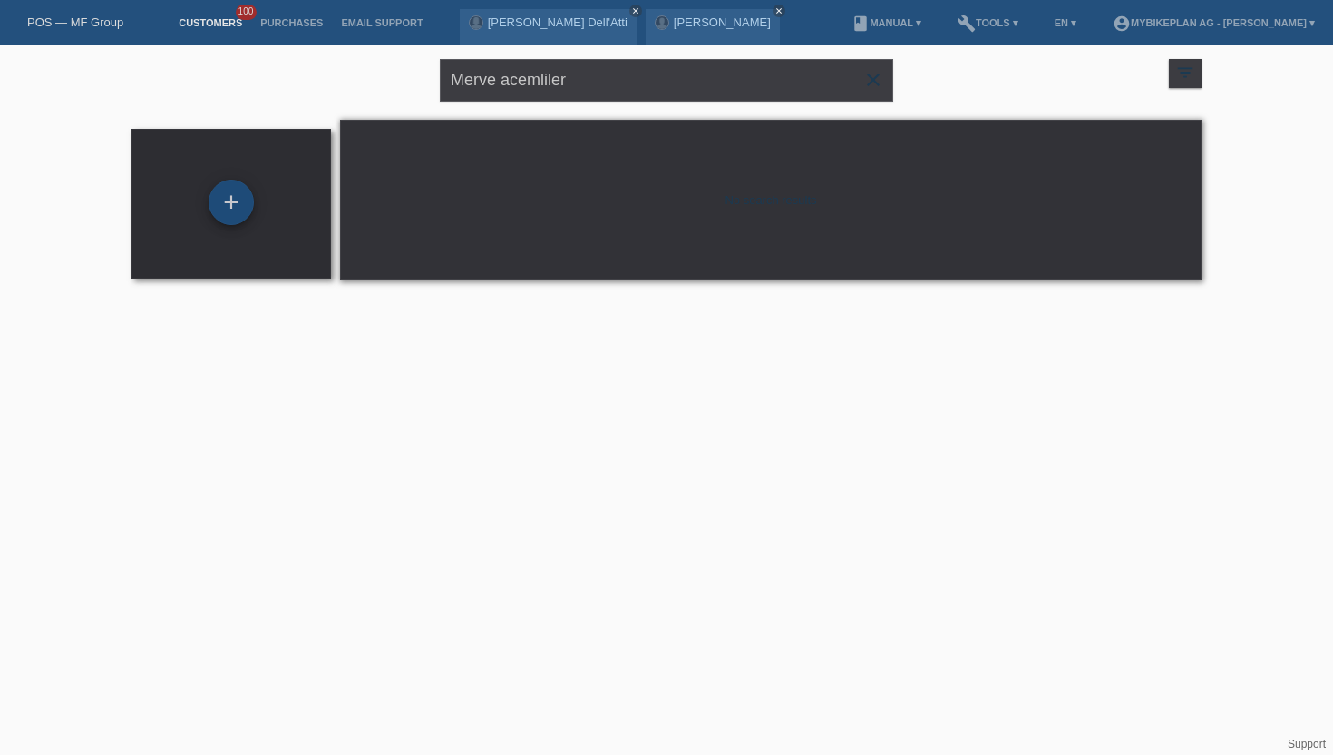
click at [229, 199] on div "+" at bounding box center [231, 202] width 45 height 45
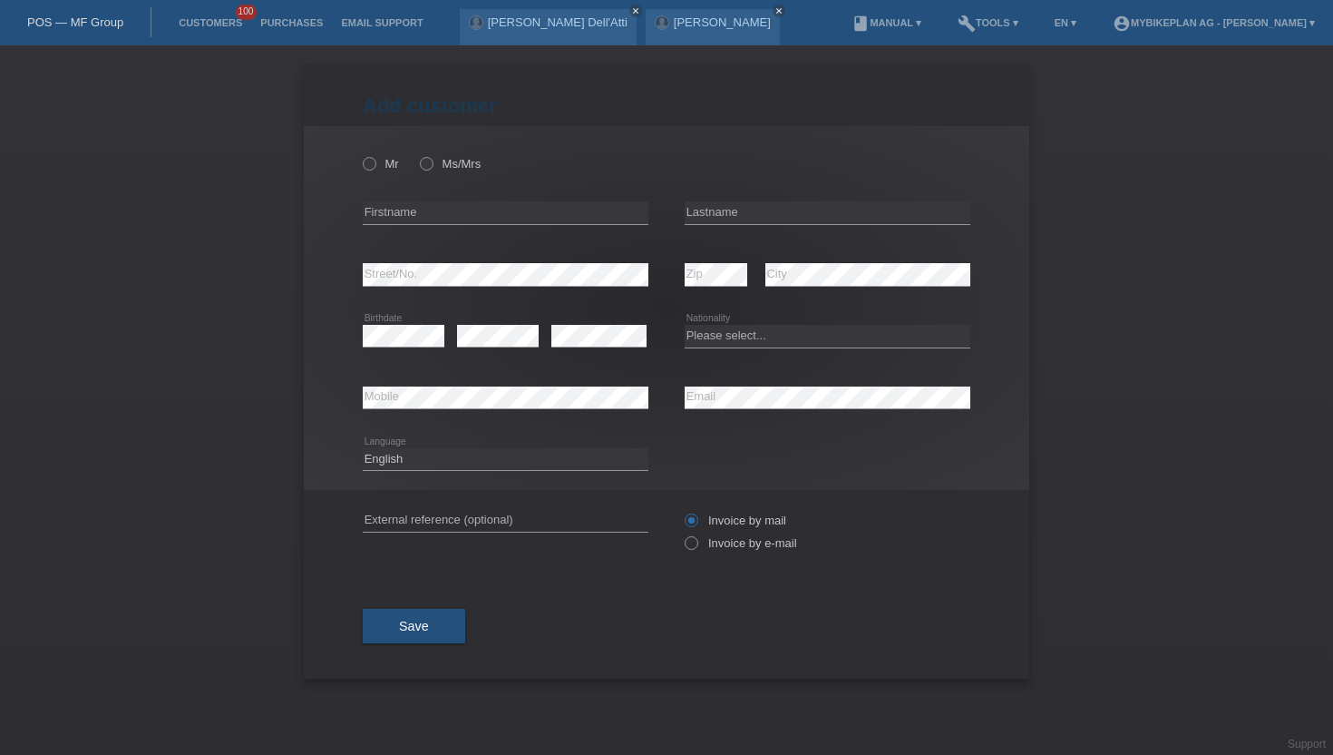
click at [444, 151] on div "Mr Ms/Mrs" at bounding box center [506, 163] width 286 height 37
click at [417, 154] on icon at bounding box center [417, 154] width 0 height 0
click at [430, 163] on input "Ms/Mrs" at bounding box center [426, 163] width 12 height 12
radio input "true"
click at [420, 200] on div "error Firstname" at bounding box center [506, 213] width 286 height 62
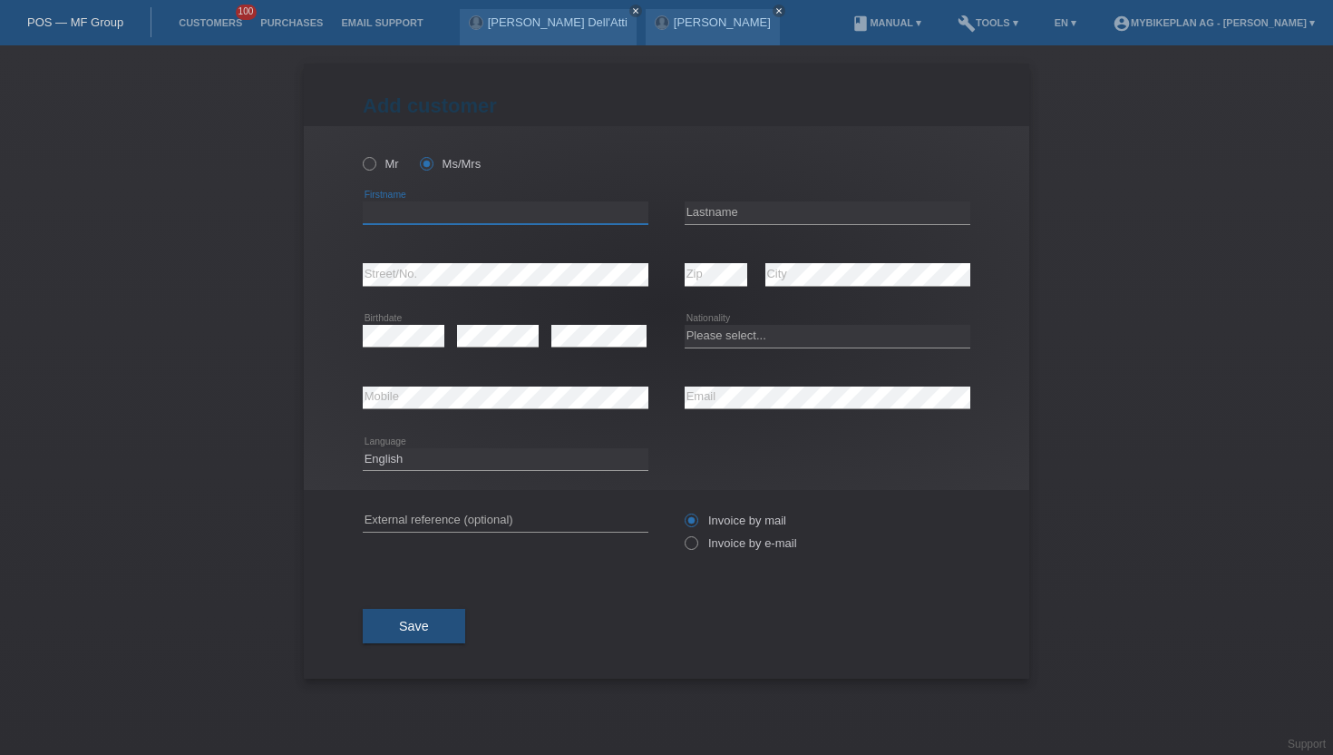
click at [418, 219] on input "text" at bounding box center [506, 212] width 286 height 23
type input "Merve"
click at [697, 206] on input "text" at bounding box center [828, 212] width 286 height 23
type input "Acemliler"
click at [718, 292] on div "error Zip" at bounding box center [716, 275] width 63 height 62
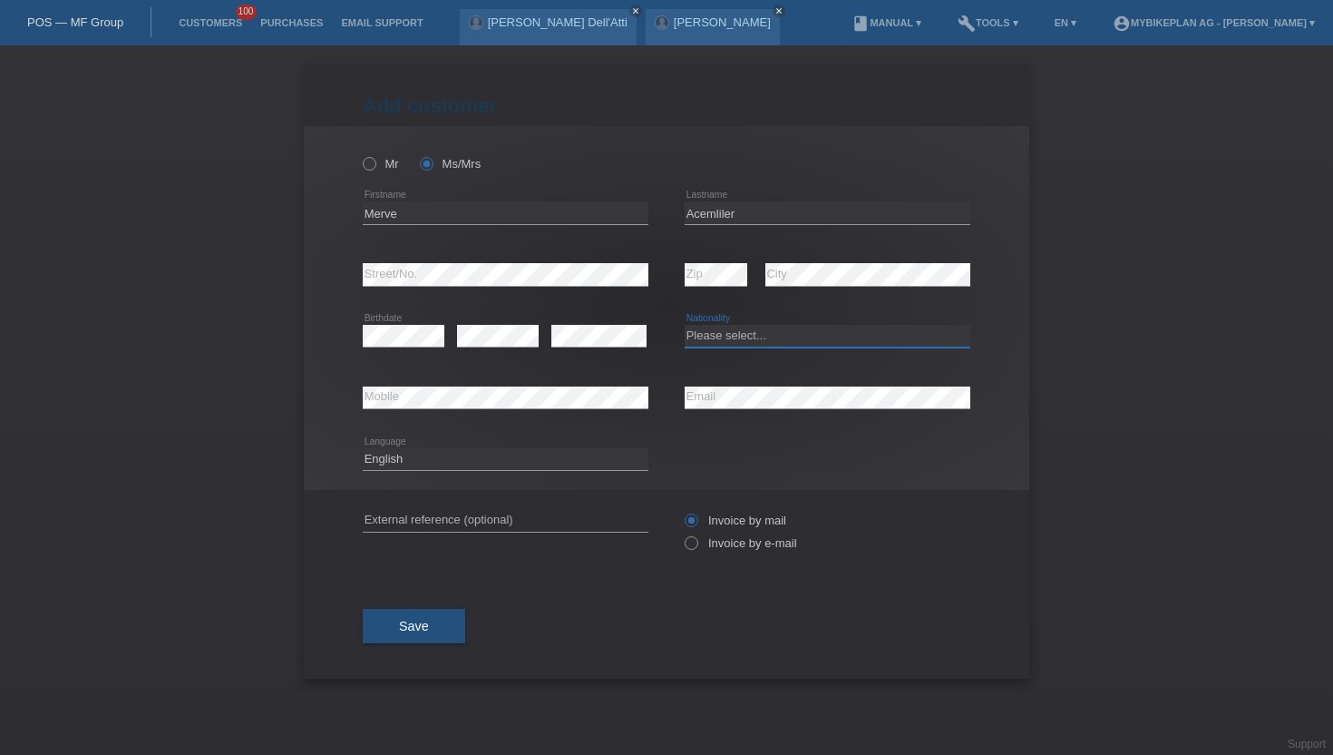
click at [765, 335] on select "Please select... Switzerland Austria Germany Liechtenstein ------------ Afghani…" at bounding box center [828, 336] width 286 height 22
select select "TR"
click at [685, 326] on select "Please select... Switzerland Austria Germany Liechtenstein ------------ Afghani…" at bounding box center [828, 336] width 286 height 22
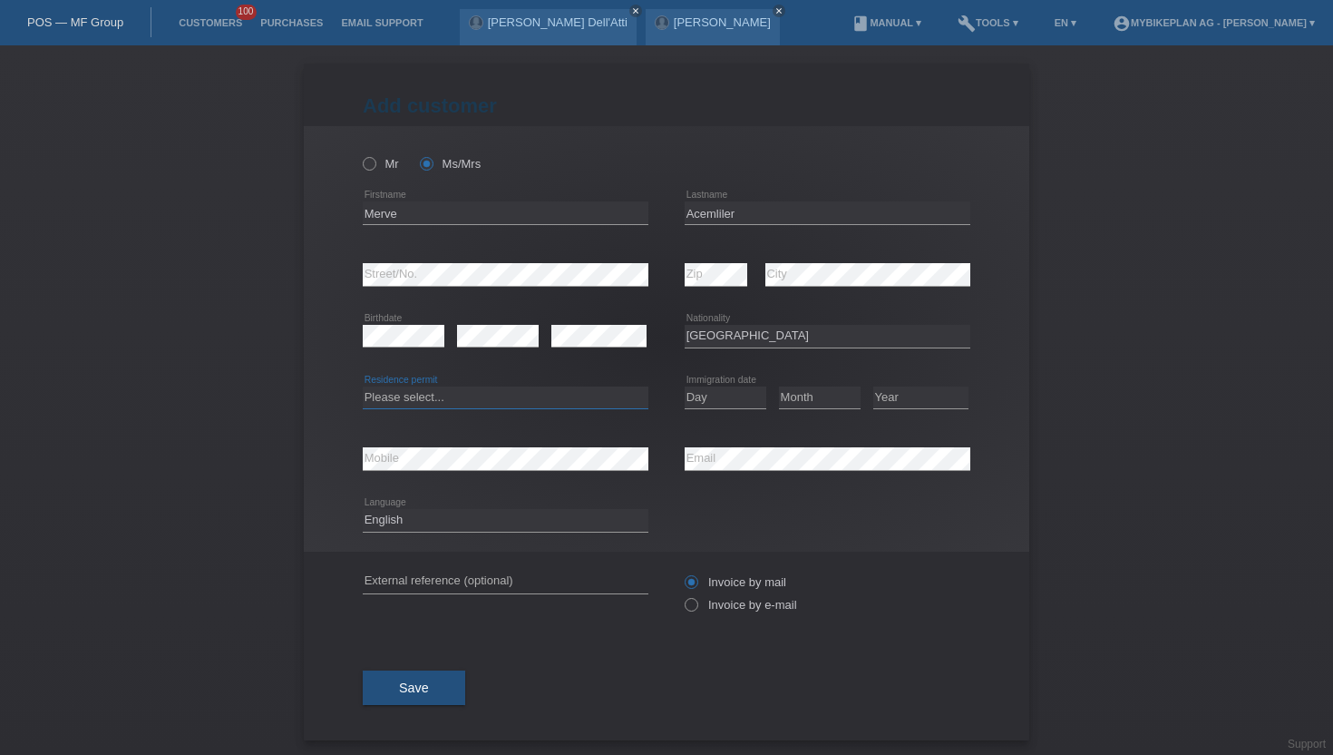
click at [475, 399] on select "Please select... C B B - Refugee status Other" at bounding box center [506, 397] width 286 height 22
select select "C"
click at [363, 386] on select "Please select... C B B - Refugee status Other" at bounding box center [506, 397] width 286 height 22
click at [714, 398] on select "Day 01 02 03 04 05 06 07 08 09 10 11" at bounding box center [726, 397] width 82 height 22
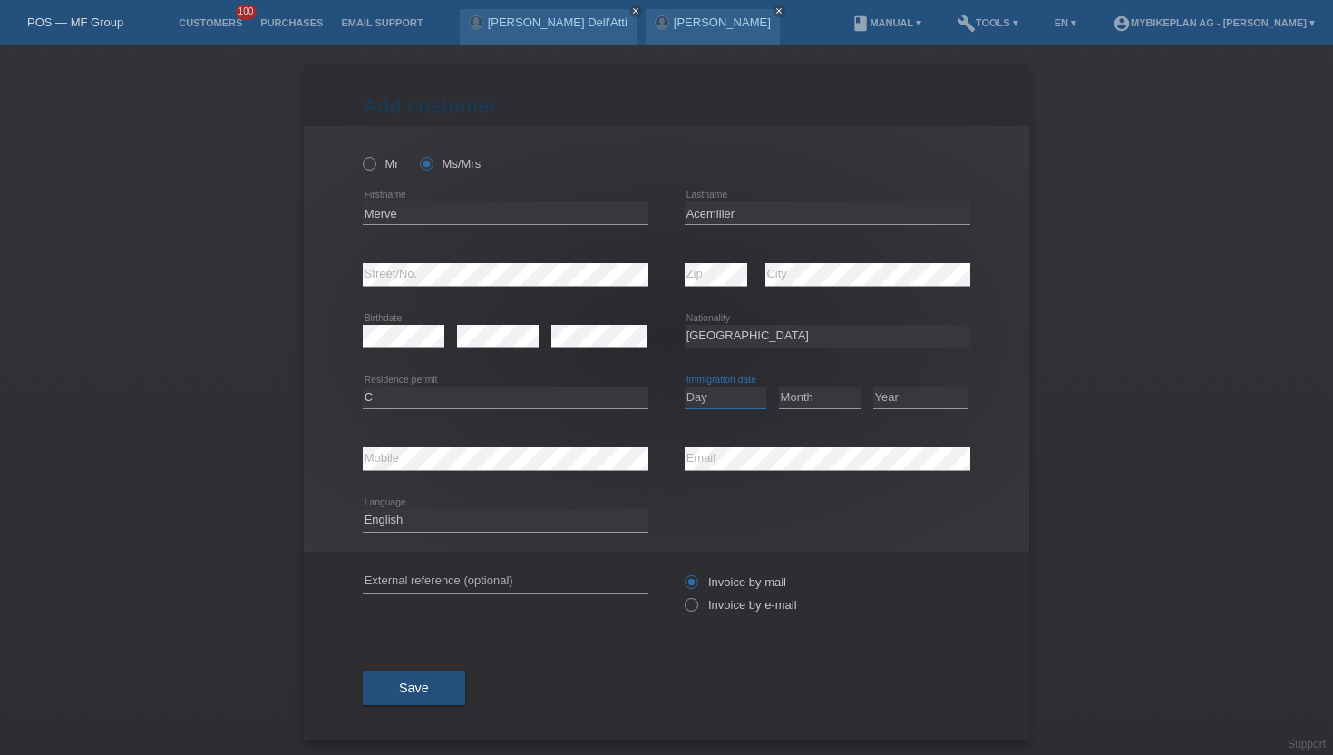
click at [714, 398] on select "Day 01 02 03 04 05 06 07 08 09 10 11" at bounding box center [726, 397] width 82 height 22
select select "30"
click at [685, 386] on select "Day 01 02 03 04 05 06 07 08 09 10 11" at bounding box center [726, 397] width 82 height 22
click at [833, 401] on select "Month 01 02 03 04 05 06 07 08 09 10 11" at bounding box center [820, 397] width 82 height 22
select select "12"
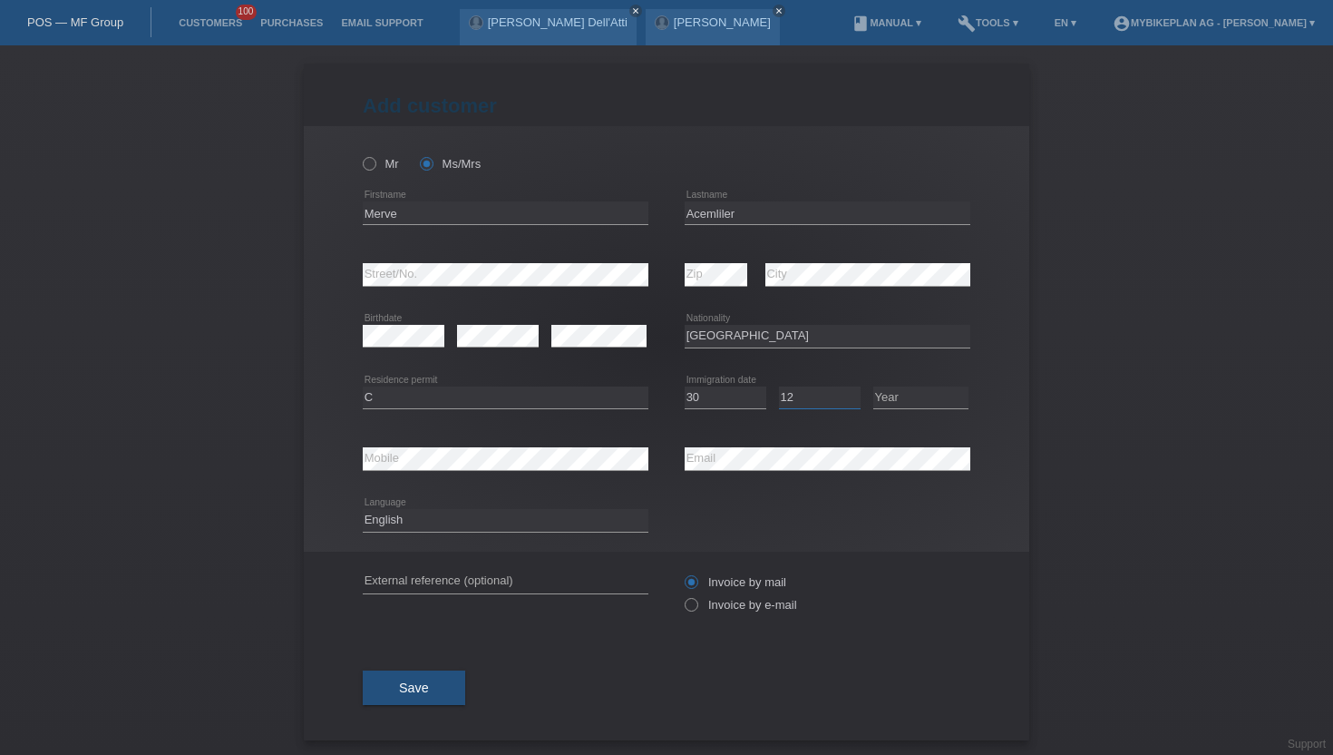
click at [779, 386] on select "Month 01 02 03 04 05 06 07 08 09 10 11" at bounding box center [820, 397] width 82 height 22
click at [906, 392] on select "Year 2025 2024 2023 2022 2021 2020 2019 2018 2017 2016 2015 2014 2013 2012 2011…" at bounding box center [920, 397] width 95 height 22
select select "1997"
click at [873, 386] on select "Year 2025 2024 2023 2022 2021 2020 2019 2018 2017 2016 2015 2014 2013 2012 2011…" at bounding box center [920, 397] width 95 height 22
click at [414, 534] on div "Deutsch Français Italiano English error Language" at bounding box center [506, 521] width 286 height 62
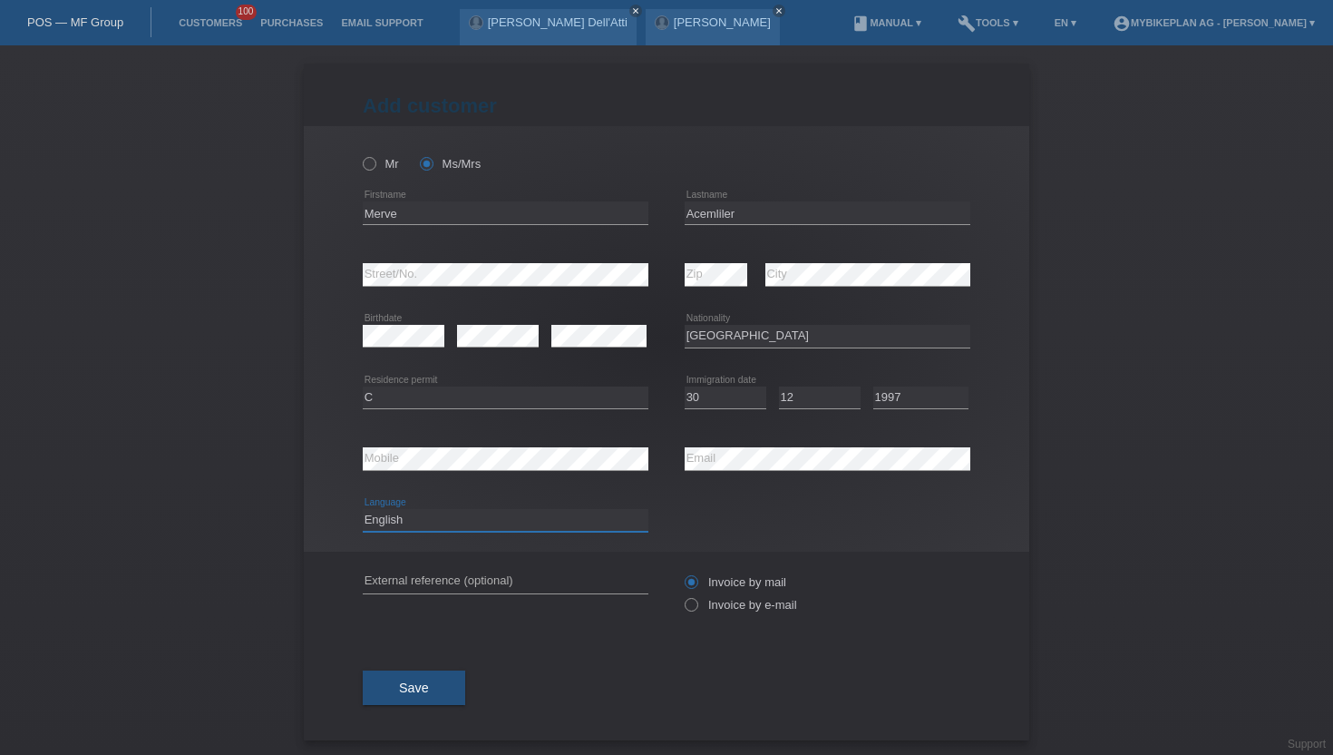
click at [537, 515] on select "Deutsch Français Italiano English" at bounding box center [506, 520] width 286 height 22
select select "de"
click at [363, 510] on select "Deutsch Français Italiano English" at bounding box center [506, 520] width 286 height 22
click at [682, 595] on icon at bounding box center [682, 595] width 0 height 0
click at [689, 605] on input "Invoice by e-mail" at bounding box center [691, 609] width 12 height 23
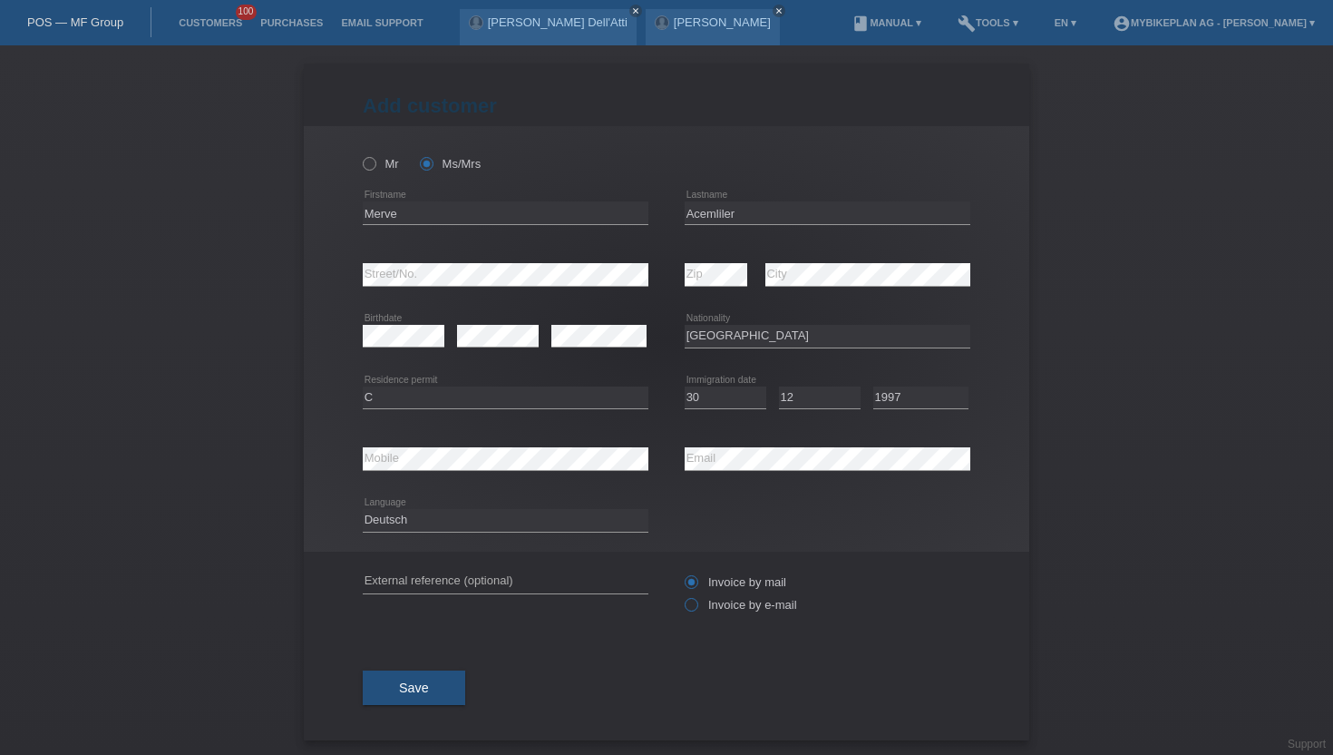
radio input "true"
click at [442, 684] on button "Save" at bounding box center [414, 687] width 102 height 34
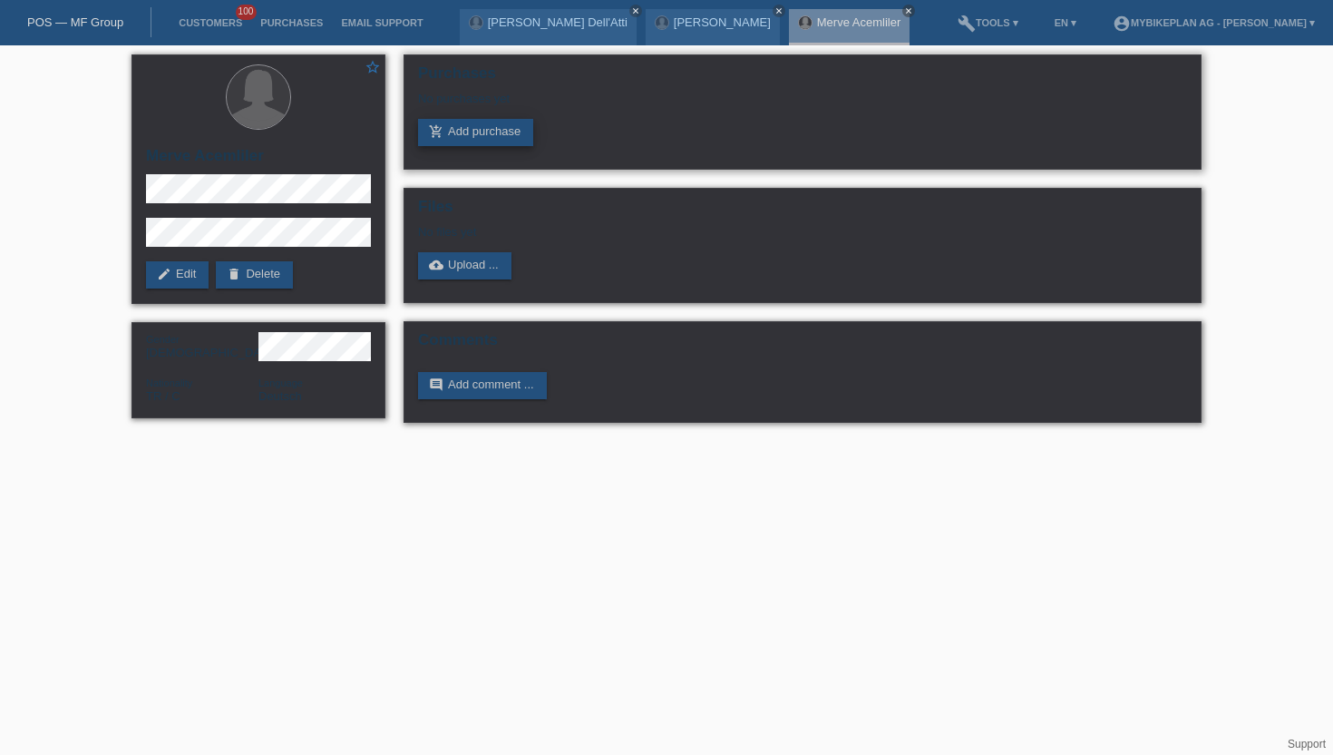
click at [463, 141] on link "add_shopping_cart Add purchase" at bounding box center [475, 132] width 115 height 27
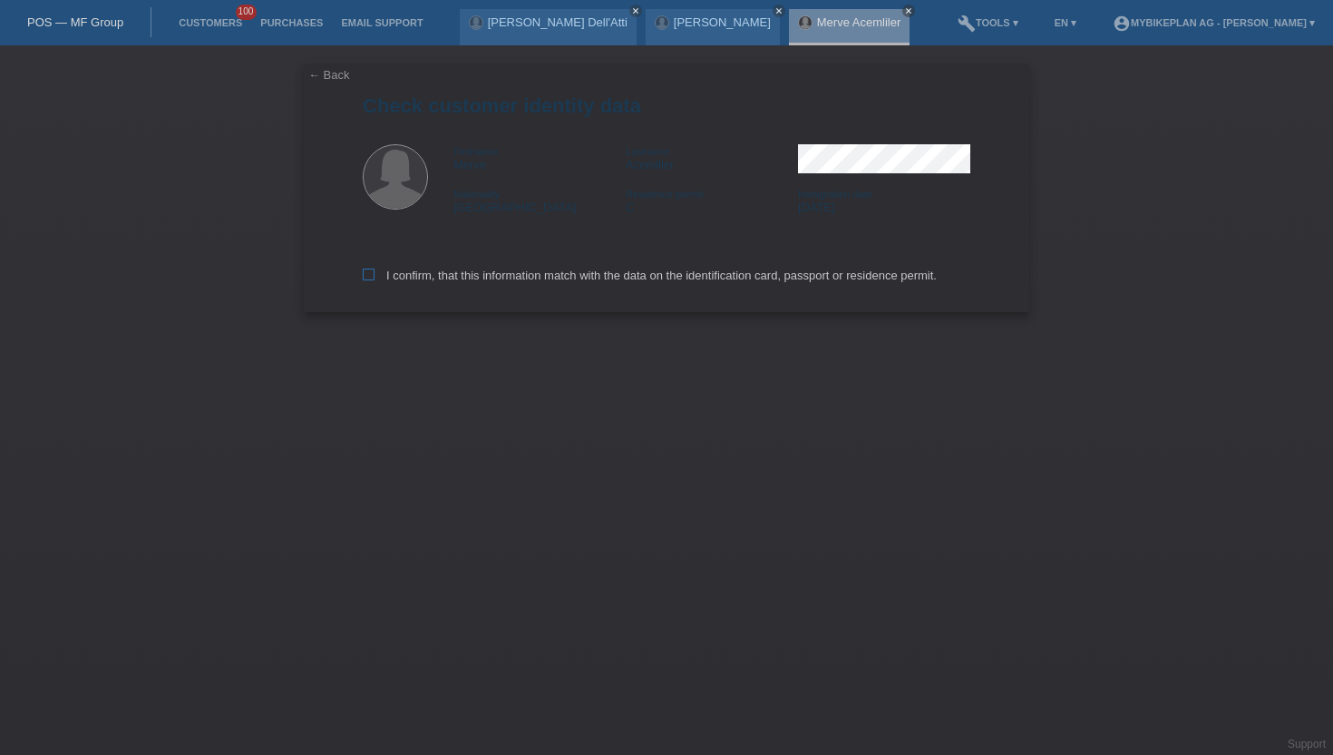
click at [546, 280] on label "I confirm, that this information match with the data on the identification card…" at bounding box center [650, 275] width 574 height 14
click at [375, 280] on input "I confirm, that this information match with the data on the identification card…" at bounding box center [369, 274] width 12 height 12
checkbox input "true"
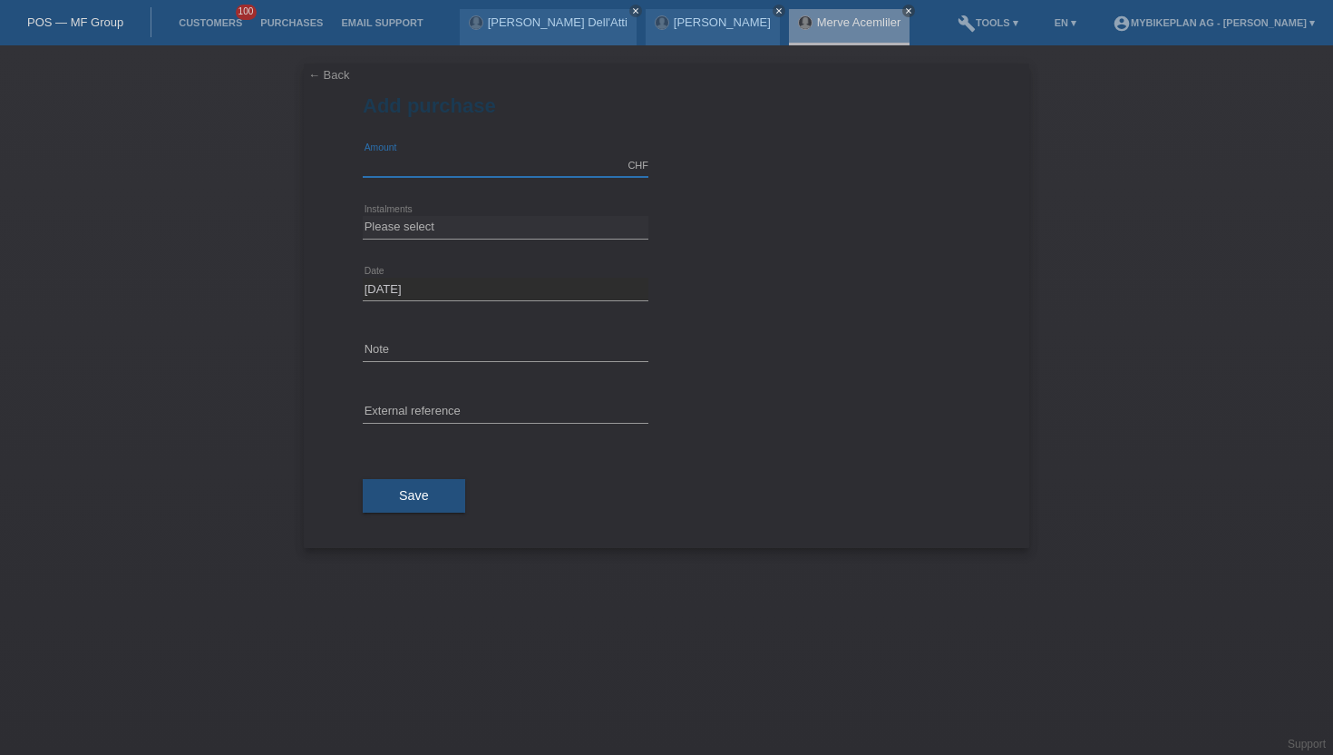
click at [491, 161] on input "text" at bounding box center [506, 165] width 286 height 23
type input "3290.00"
click at [422, 217] on select "Please select 6 instalments 12 instalments 18 instalments 24 instalments 36 ins…" at bounding box center [506, 227] width 286 height 22
select select "488"
click at [363, 216] on select "Please select 6 instalments 12 instalments 18 instalments 24 instalments 36 ins…" at bounding box center [506, 227] width 286 height 22
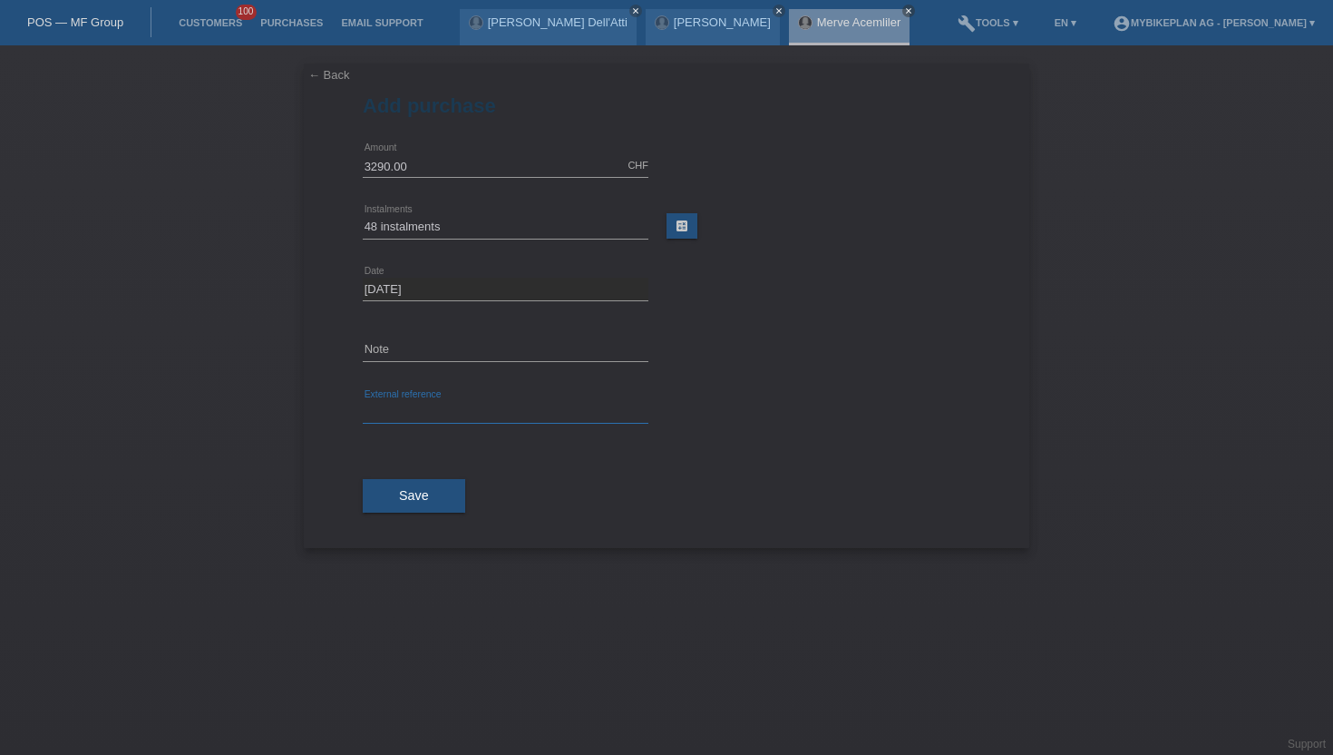
click at [370, 408] on input "text" at bounding box center [506, 412] width 286 height 23
paste input "44774043240"
type input "44774043240"
click at [418, 286] on input "[DATE]" at bounding box center [506, 289] width 286 height 23
click at [461, 220] on select "Please select 6 instalments 12 instalments 18 instalments 24 instalments 36 ins…" at bounding box center [506, 227] width 286 height 22
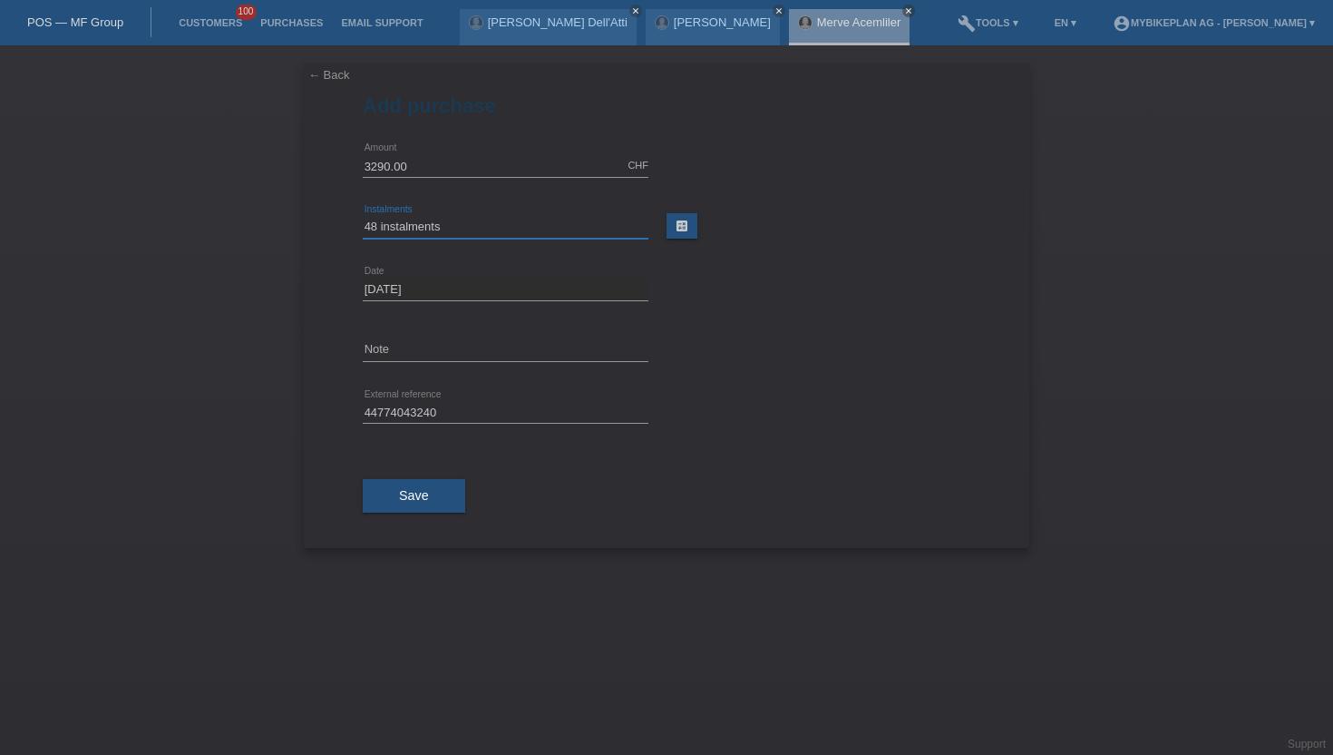
select select "487"
click at [363, 216] on select "Please select 6 instalments 12 instalments 18 instalments 24 instalments 36 ins…" at bounding box center [506, 227] width 286 height 22
click at [772, 531] on div "Save" at bounding box center [667, 495] width 608 height 105
click at [425, 509] on button "Save" at bounding box center [414, 496] width 102 height 34
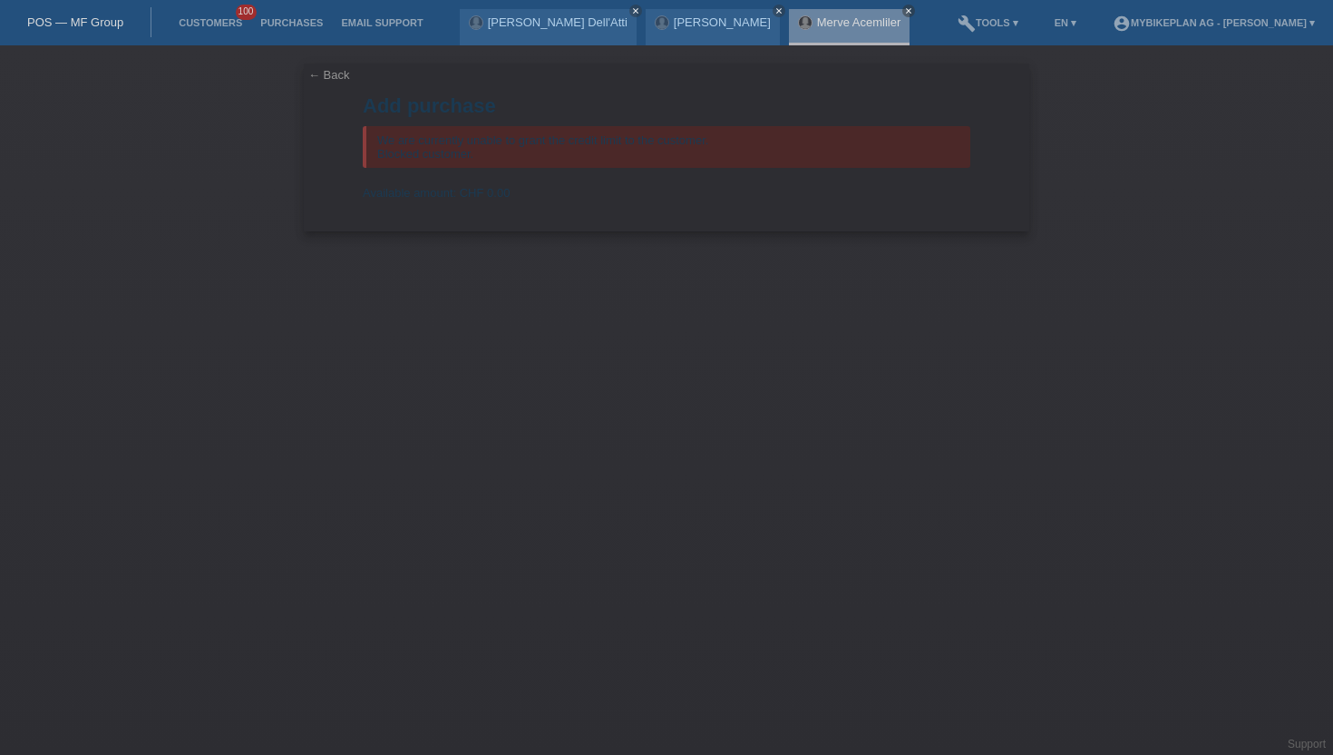
click at [188, 737] on div "← Back Add purchase We are currently unable to grant the credit limit to the cu…" at bounding box center [666, 399] width 1333 height 709
click at [223, 25] on link "Customers" at bounding box center [211, 22] width 82 height 11
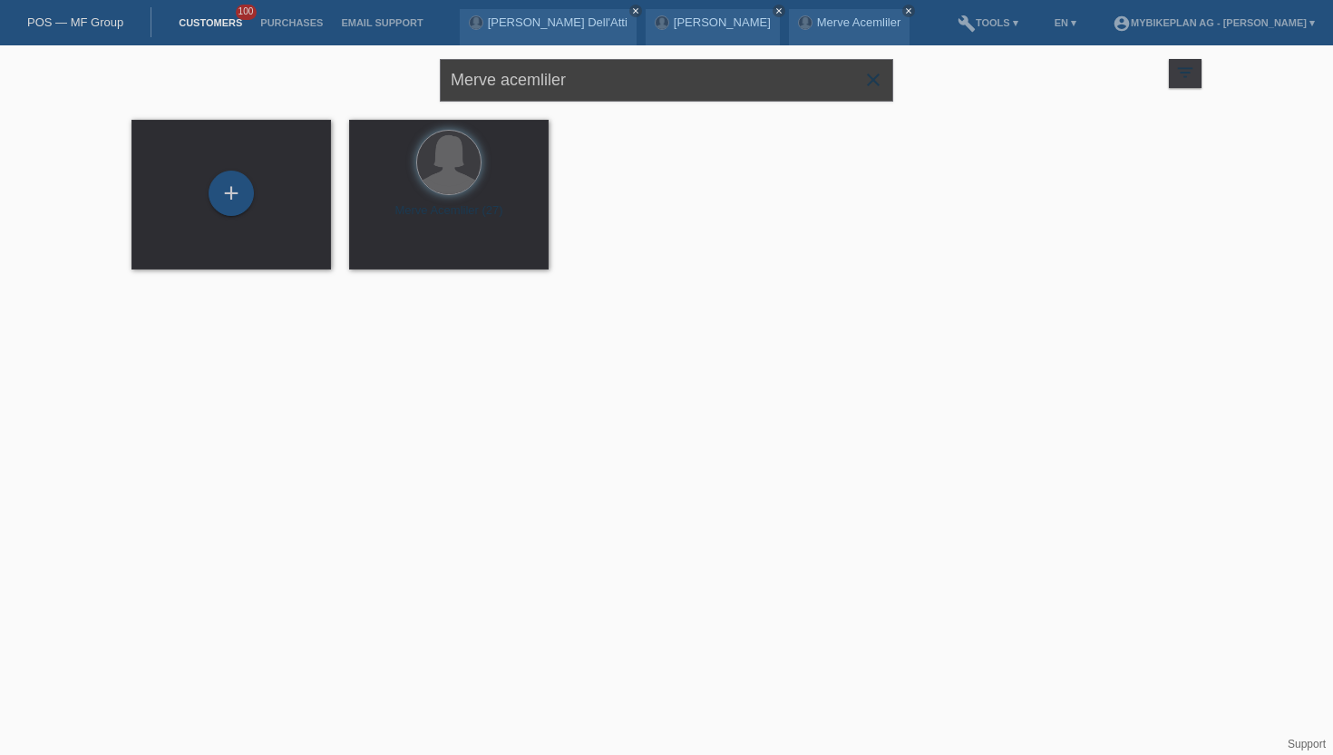
click at [618, 73] on input "Merve acemliler" at bounding box center [666, 80] width 453 height 43
type input "[PERSON_NAME]"
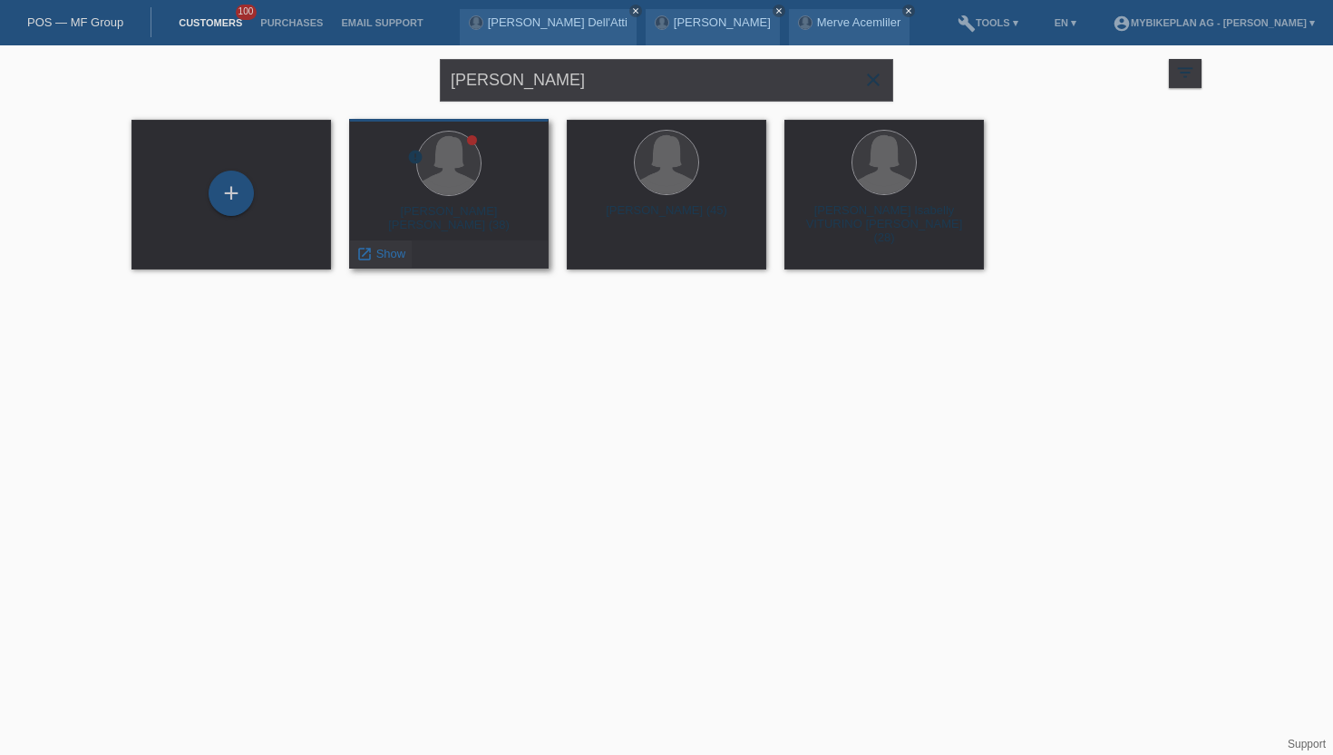
click at [390, 258] on span "Show" at bounding box center [391, 254] width 30 height 14
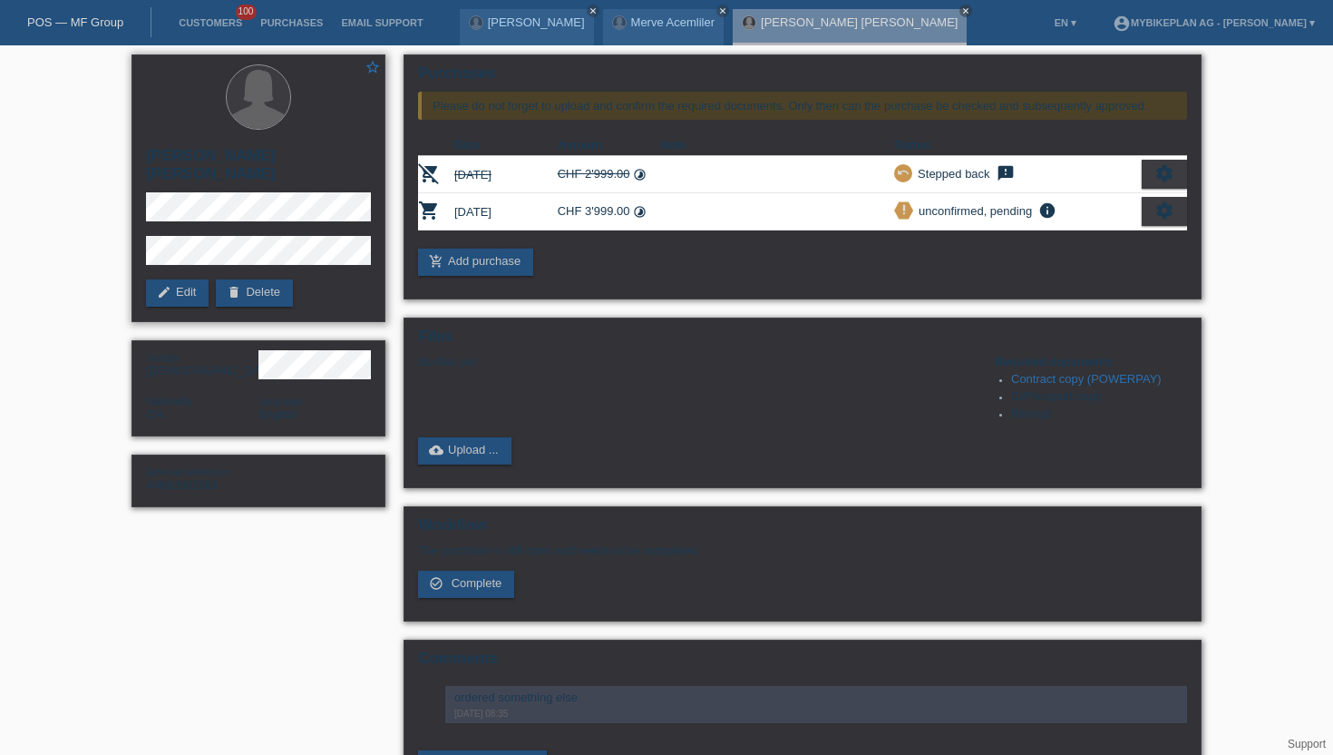
drag, startPoint x: 361, startPoint y: 153, endPoint x: 143, endPoint y: 161, distance: 217.8
click at [143, 161] on div "star_border [PERSON_NAME] [PERSON_NAME] edit Edit delete Delete" at bounding box center [259, 188] width 254 height 268
copy h2 "[PERSON_NAME] [PERSON_NAME]"
click at [190, 27] on link "Customers" at bounding box center [211, 22] width 82 height 11
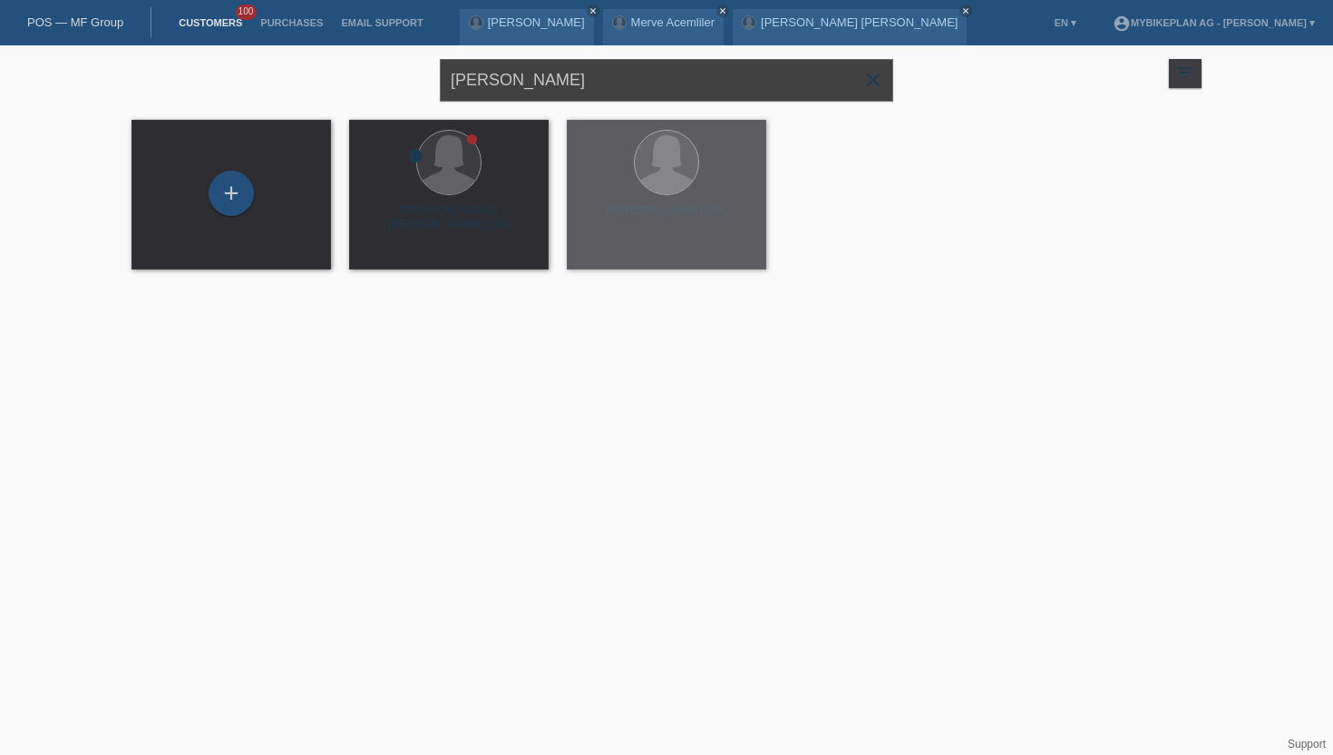
click at [551, 85] on input "[PERSON_NAME]" at bounding box center [666, 80] width 453 height 43
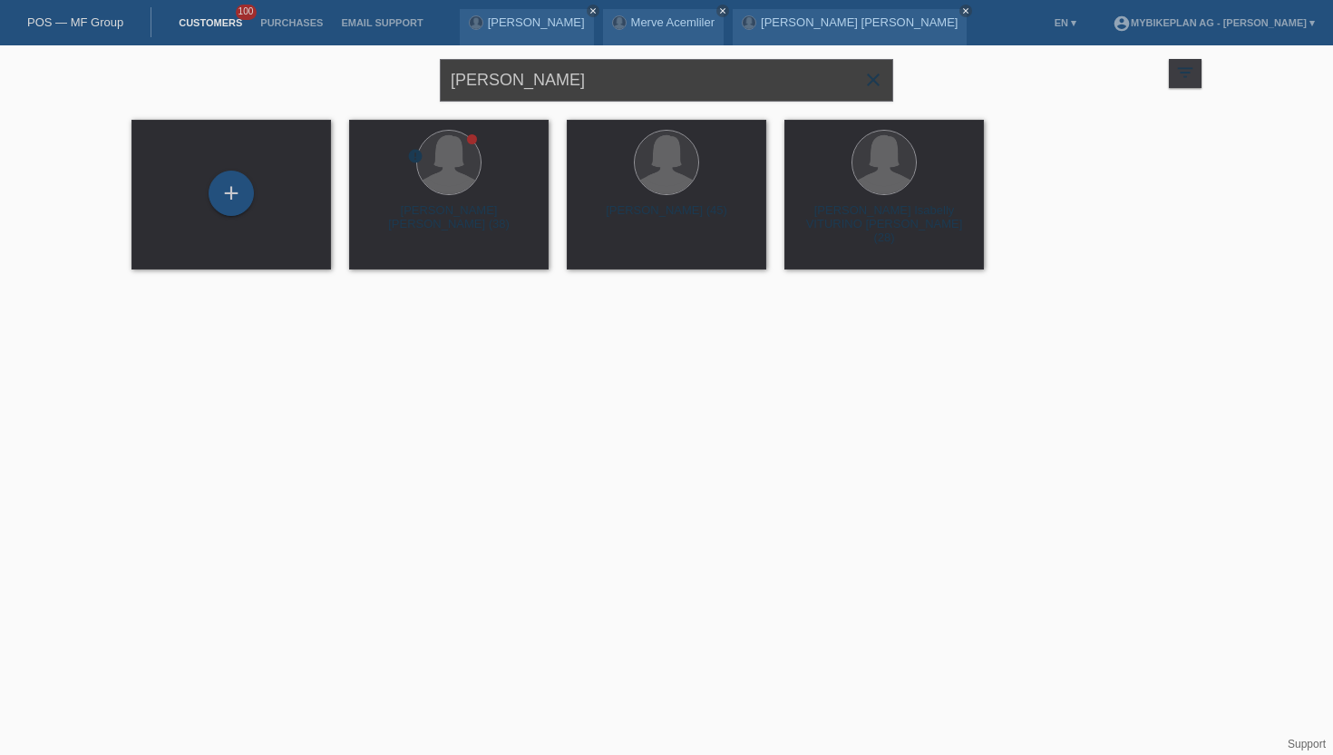
click at [551, 85] on input "[PERSON_NAME]" at bounding box center [666, 80] width 453 height 43
type input "[DEMOGRAPHIC_DATA]"
click at [400, 258] on span "Show" at bounding box center [391, 254] width 30 height 14
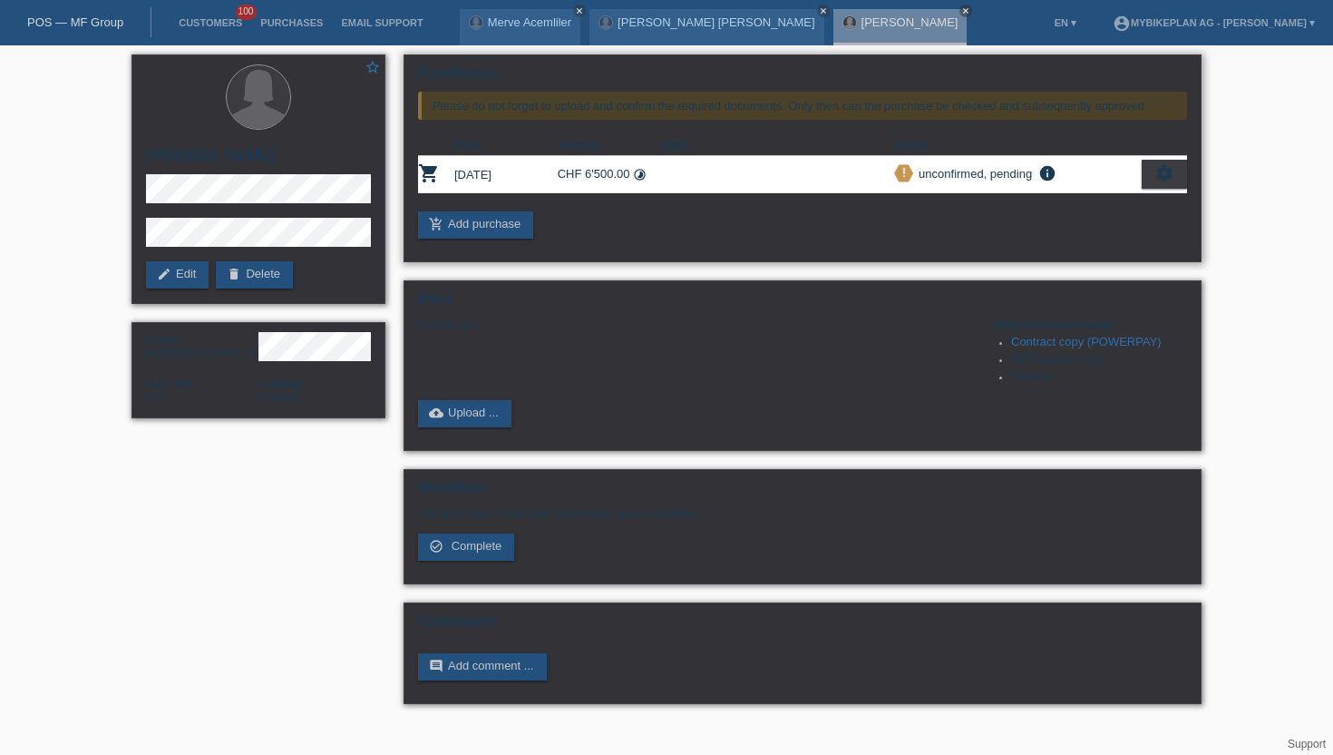
click at [1156, 174] on icon "settings" at bounding box center [1165, 173] width 20 height 20
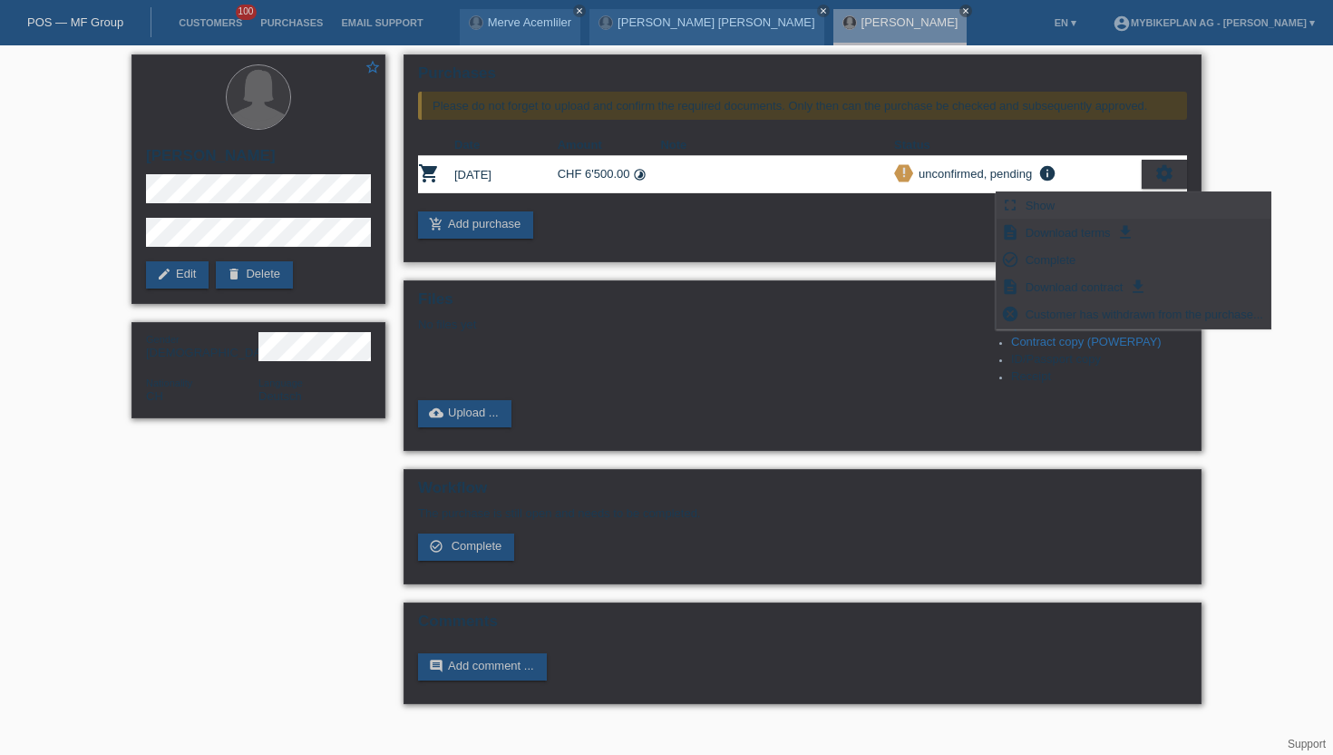
click at [1068, 200] on div "fullscreen Show" at bounding box center [1134, 205] width 274 height 27
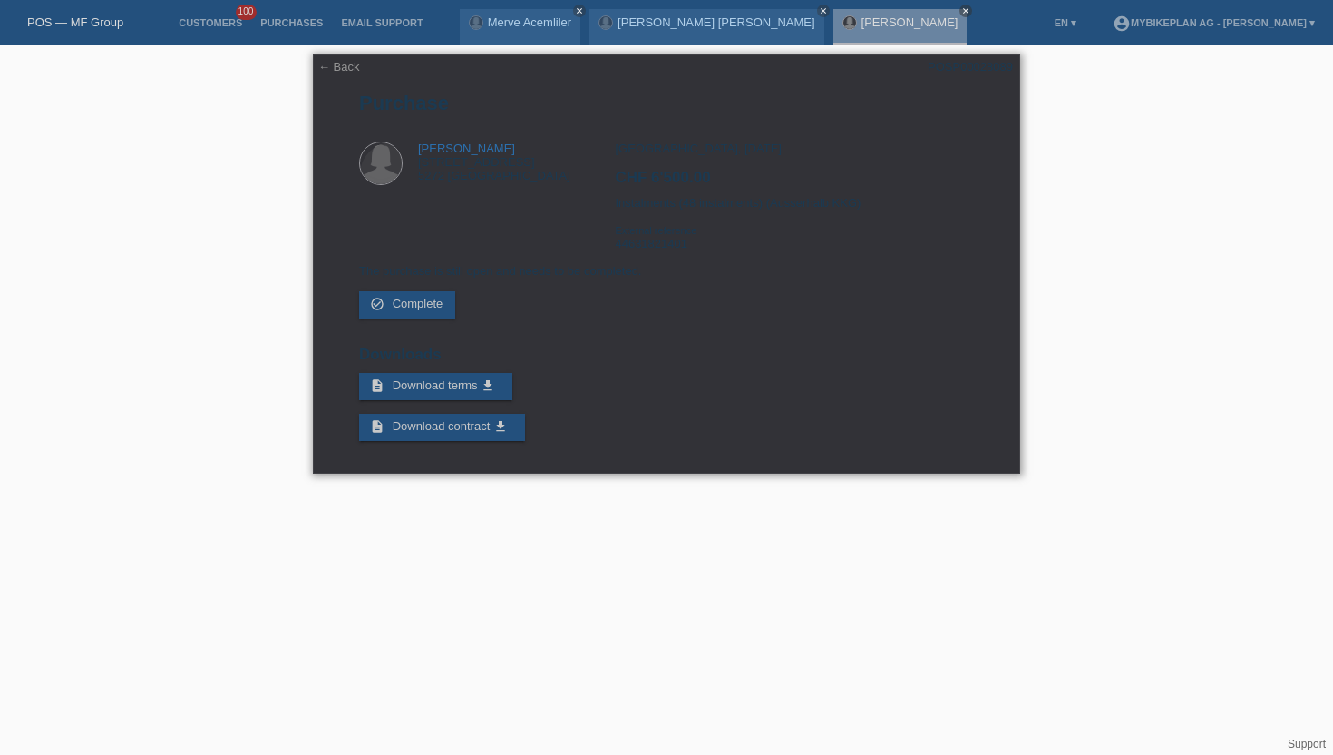
click at [956, 60] on div "POSP00028089" at bounding box center [970, 67] width 85 height 14
copy div "POSP00028089"
click at [835, 211] on div "[GEOGRAPHIC_DATA], [DATE] CHF 6'500.00 Instalments (48 instalments) (Ausserhalb…" at bounding box center [794, 202] width 358 height 122
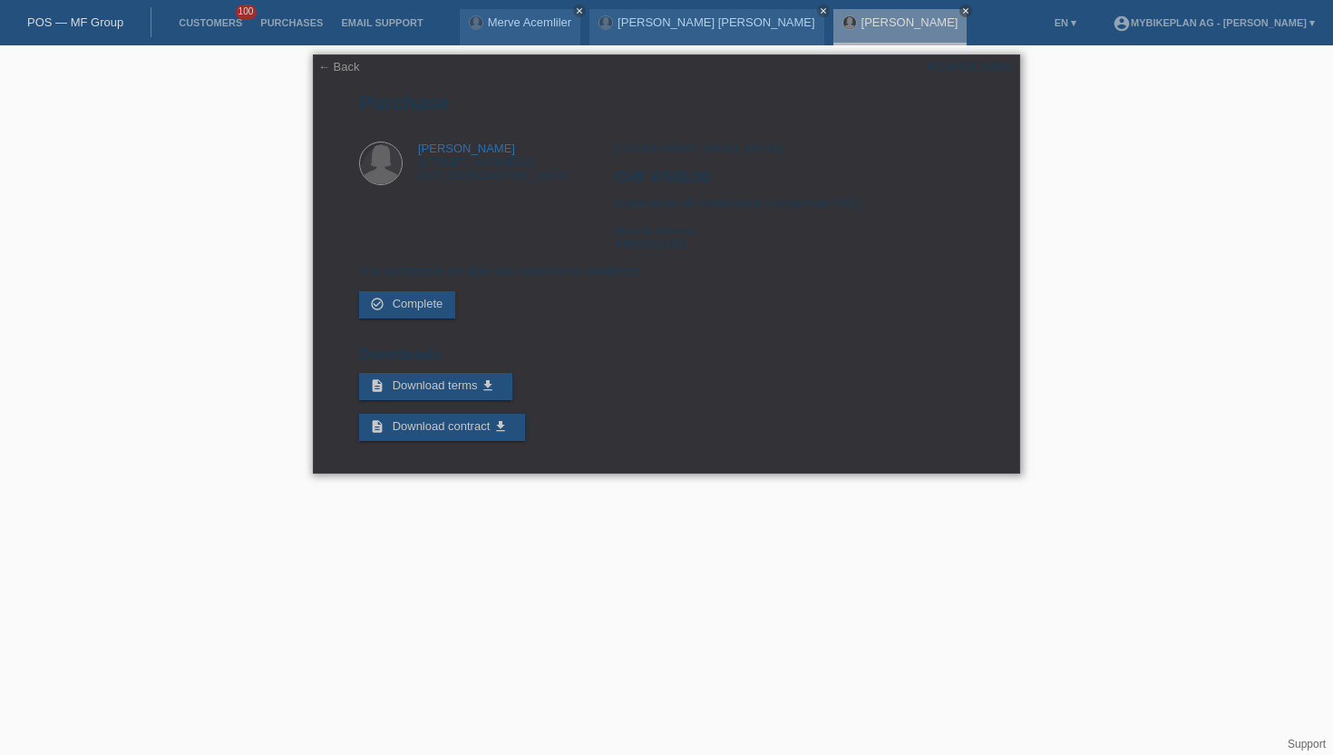
click at [835, 211] on div "[GEOGRAPHIC_DATA], [DATE] CHF 6'500.00 Instalments (48 instalments) (Ausserhalb…" at bounding box center [794, 202] width 358 height 122
